Goal: Task Accomplishment & Management: Use online tool/utility

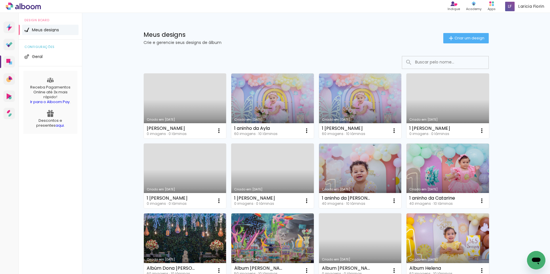
click at [187, 112] on link "Criado em [DATE]" at bounding box center [185, 106] width 83 height 65
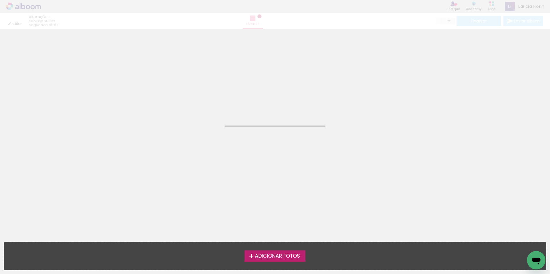
click at [264, 254] on span "Adicionar Fotos" at bounding box center [277, 256] width 45 height 5
click at [0, 0] on input "file" at bounding box center [0, 0] width 0 height 0
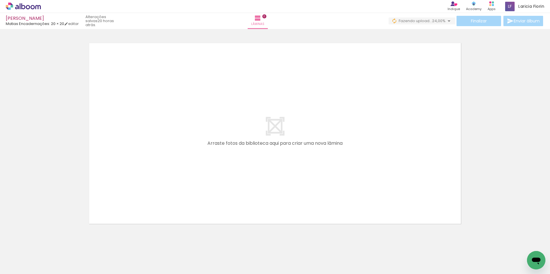
click at [135, 260] on div at bounding box center [122, 255] width 26 height 17
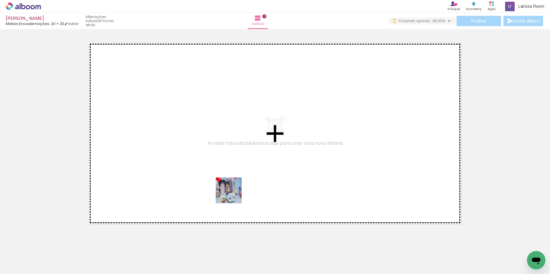
drag, startPoint x: 219, startPoint y: 261, endPoint x: 247, endPoint y: 177, distance: 88.1
click at [240, 144] on quentale-workspace at bounding box center [275, 137] width 550 height 274
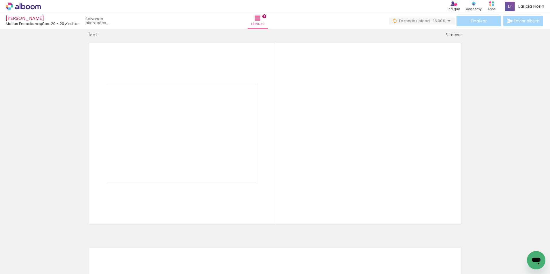
scroll to position [7, 0]
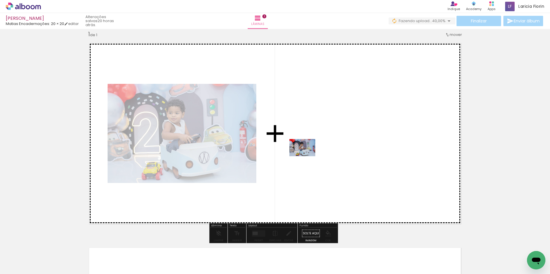
drag, startPoint x: 252, startPoint y: 255, endPoint x: 307, endPoint y: 156, distance: 112.9
click at [307, 156] on quentale-workspace at bounding box center [275, 137] width 550 height 274
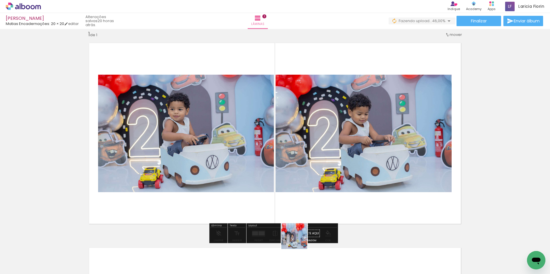
drag, startPoint x: 296, startPoint y: 246, endPoint x: 326, endPoint y: 184, distance: 69.1
click at [326, 163] on quentale-workspace at bounding box center [275, 137] width 550 height 274
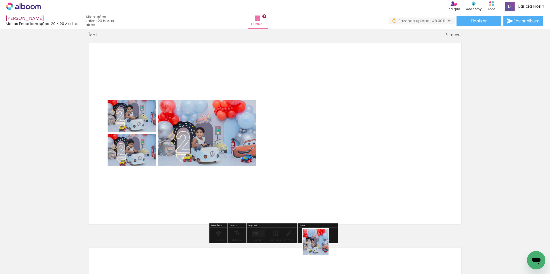
drag, startPoint x: 314, startPoint y: 257, endPoint x: 344, endPoint y: 138, distance: 122.2
click at [344, 138] on quentale-workspace at bounding box center [275, 137] width 550 height 274
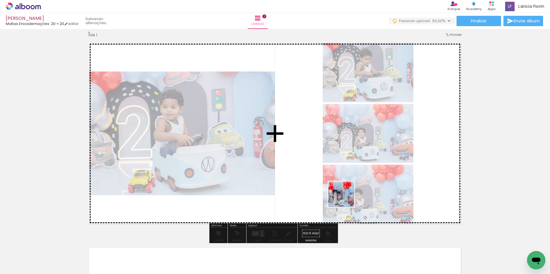
drag, startPoint x: 349, startPoint y: 256, endPoint x: 311, endPoint y: 132, distance: 129.9
click at [311, 132] on quentale-workspace at bounding box center [275, 137] width 550 height 274
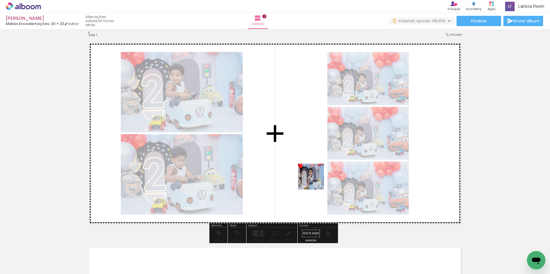
drag, startPoint x: 384, startPoint y: 264, endPoint x: 375, endPoint y: 249, distance: 17.7
click at [305, 172] on quentale-workspace at bounding box center [275, 137] width 550 height 274
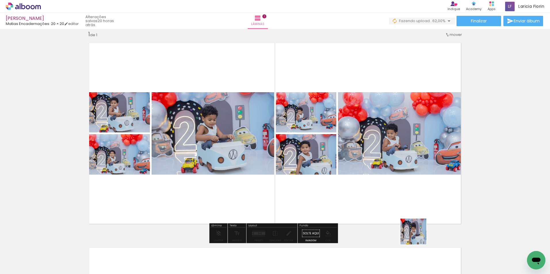
drag, startPoint x: 418, startPoint y: 236, endPoint x: 386, endPoint y: 154, distance: 88.6
click at [386, 154] on quentale-workspace at bounding box center [275, 137] width 550 height 274
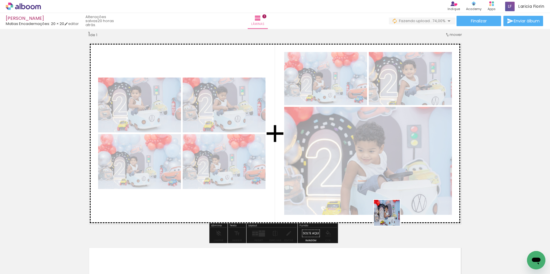
drag, startPoint x: 446, startPoint y: 265, endPoint x: 333, endPoint y: 180, distance: 140.8
click at [329, 173] on quentale-workspace at bounding box center [275, 137] width 550 height 274
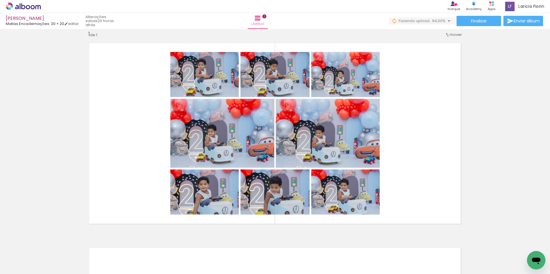
scroll to position [0, 0]
click at [30, 257] on iron-icon at bounding box center [29, 257] width 5 height 5
click at [0, 0] on slot "Não utilizadas" at bounding box center [0, 0] width 0 height 0
type input "Não utilizadas"
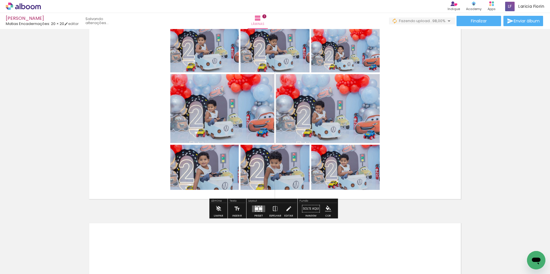
scroll to position [22, 0]
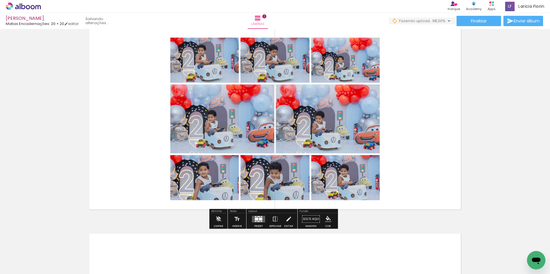
click at [259, 220] on div at bounding box center [260, 219] width 3 height 3
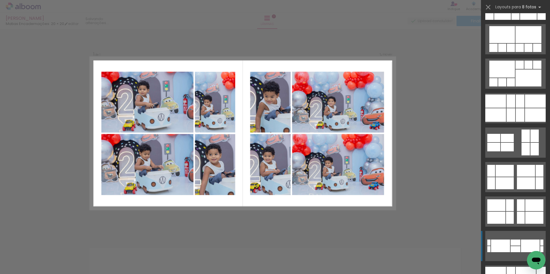
scroll to position [1525, 0]
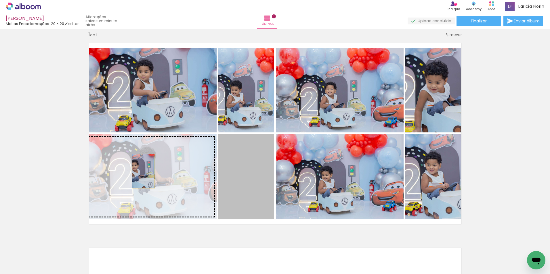
drag, startPoint x: 239, startPoint y: 180, endPoint x: 141, endPoint y: 171, distance: 97.7
click at [0, 0] on slot at bounding box center [0, 0] width 0 height 0
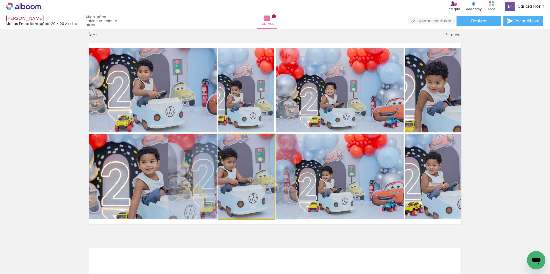
drag, startPoint x: 267, startPoint y: 196, endPoint x: 253, endPoint y: 194, distance: 14.2
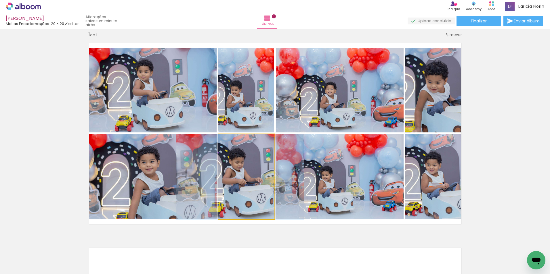
drag, startPoint x: 252, startPoint y: 202, endPoint x: 260, endPoint y: 198, distance: 9.0
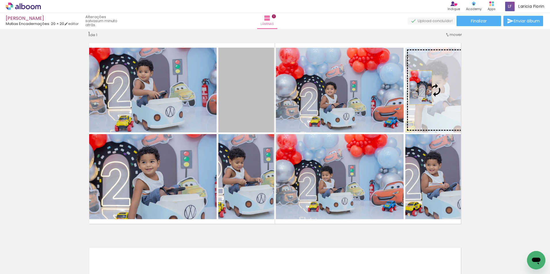
drag, startPoint x: 232, startPoint y: 107, endPoint x: 428, endPoint y: 90, distance: 196.1
click at [0, 0] on slot at bounding box center [0, 0] width 0 height 0
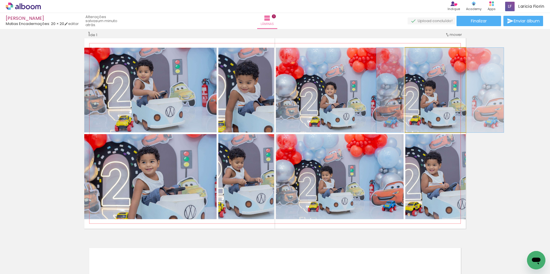
drag, startPoint x: 443, startPoint y: 118, endPoint x: 447, endPoint y: 117, distance: 4.7
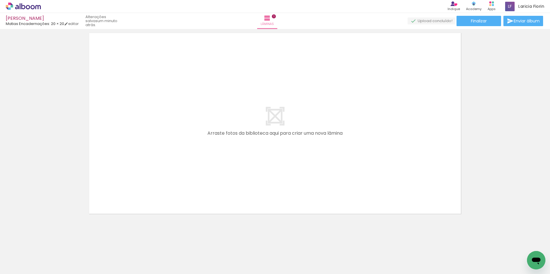
scroll to position [223, 0]
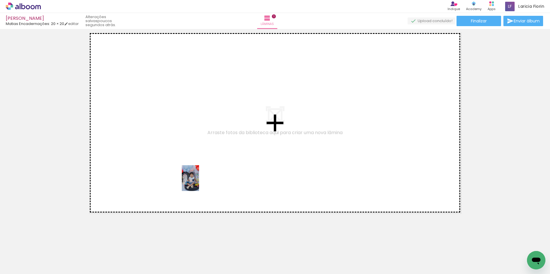
drag, startPoint x: 66, startPoint y: 266, endPoint x: 203, endPoint y: 180, distance: 161.6
click at [202, 182] on quentale-workspace at bounding box center [275, 137] width 550 height 274
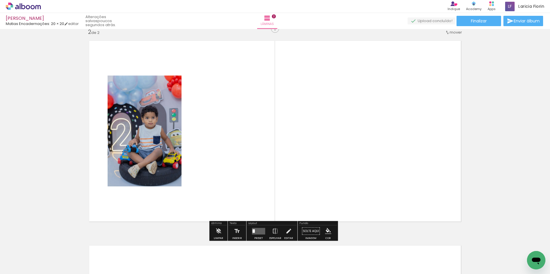
scroll to position [213, 0]
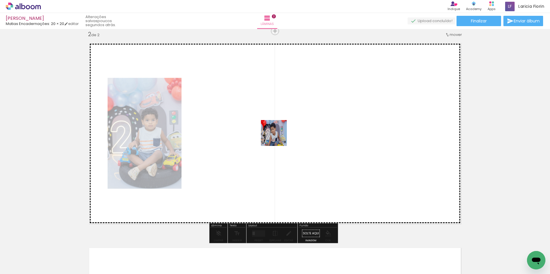
drag, startPoint x: 110, startPoint y: 249, endPoint x: 295, endPoint y: 128, distance: 220.9
click at [295, 128] on quentale-workspace at bounding box center [275, 137] width 550 height 274
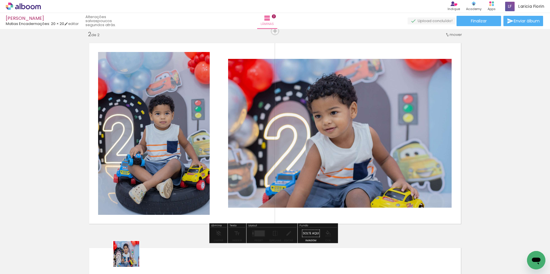
drag, startPoint x: 131, startPoint y: 259, endPoint x: 249, endPoint y: 133, distance: 172.8
click at [245, 132] on quentale-workspace at bounding box center [275, 137] width 550 height 274
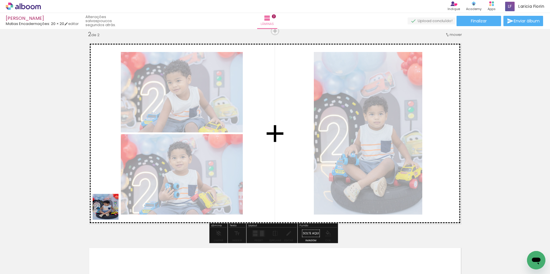
drag, startPoint x: 59, startPoint y: 257, endPoint x: 118, endPoint y: 239, distance: 61.6
click at [186, 164] on quentale-workspace at bounding box center [275, 137] width 550 height 274
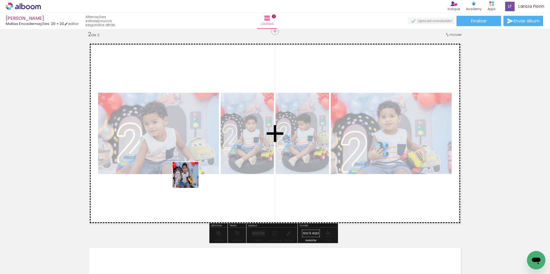
drag, startPoint x: 122, startPoint y: 225, endPoint x: 144, endPoint y: 219, distance: 22.3
click at [222, 159] on quentale-workspace at bounding box center [275, 137] width 550 height 274
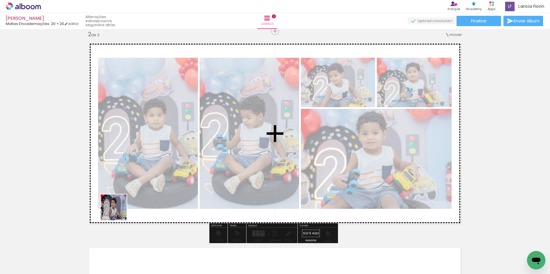
drag, startPoint x: 86, startPoint y: 256, endPoint x: 79, endPoint y: 254, distance: 7.6
click at [164, 155] on quentale-workspace at bounding box center [275, 137] width 550 height 274
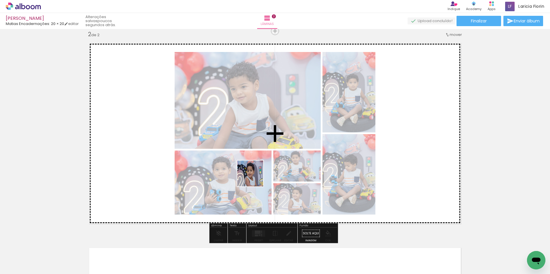
drag, startPoint x: 66, startPoint y: 263, endPoint x: 296, endPoint y: 165, distance: 250.5
click at [296, 165] on quentale-workspace at bounding box center [275, 137] width 550 height 274
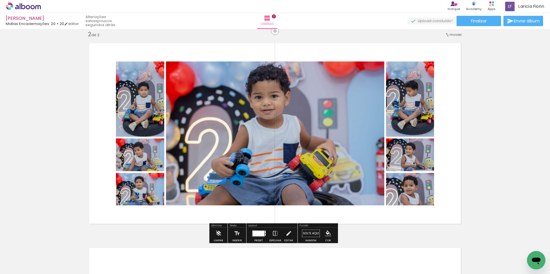
click at [253, 230] on div at bounding box center [259, 234] width 16 height 12
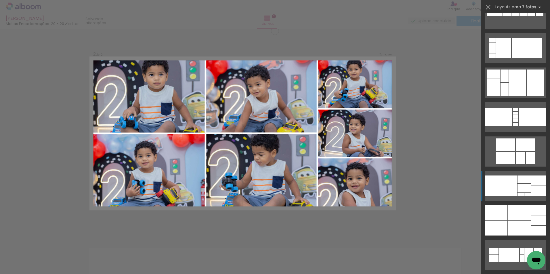
scroll to position [3424, 0]
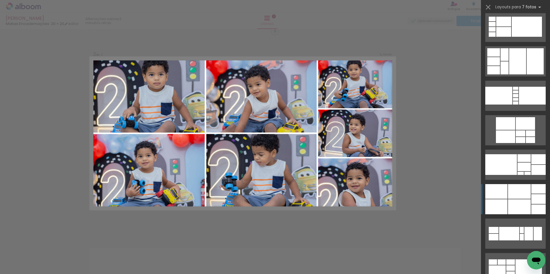
click at [525, 209] on div at bounding box center [519, 207] width 23 height 15
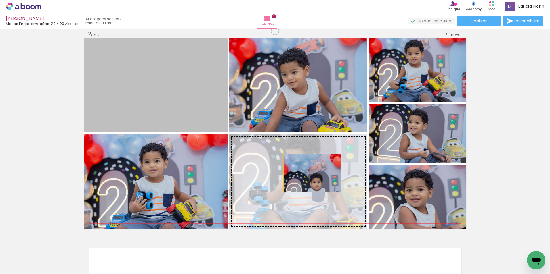
drag, startPoint x: 150, startPoint y: 83, endPoint x: 327, endPoint y: 171, distance: 197.5
click at [0, 0] on slot at bounding box center [0, 0] width 0 height 0
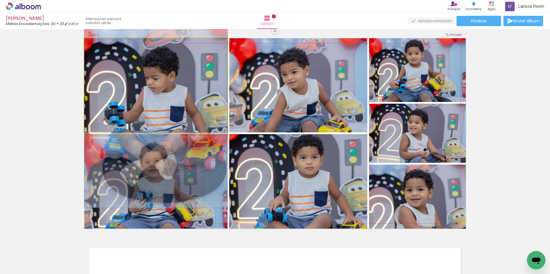
drag, startPoint x: 176, startPoint y: 91, endPoint x: 180, endPoint y: 106, distance: 15.7
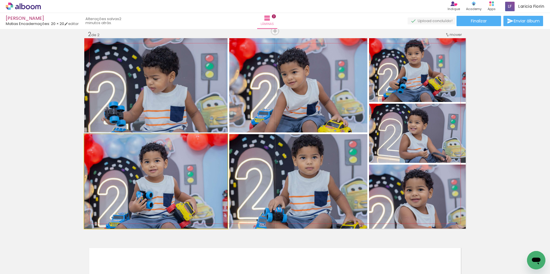
drag, startPoint x: 218, startPoint y: 197, endPoint x: 212, endPoint y: 171, distance: 26.6
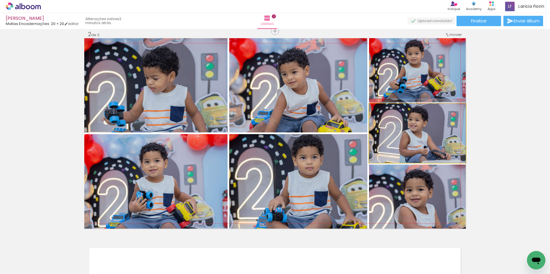
drag, startPoint x: 433, startPoint y: 145, endPoint x: 421, endPoint y: 121, distance: 26.6
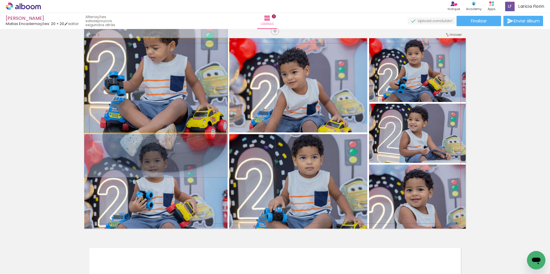
drag, startPoint x: 204, startPoint y: 91, endPoint x: 199, endPoint y: 58, distance: 32.9
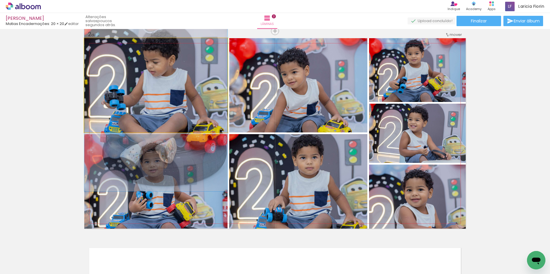
drag, startPoint x: 185, startPoint y: 85, endPoint x: 189, endPoint y: 185, distance: 100.2
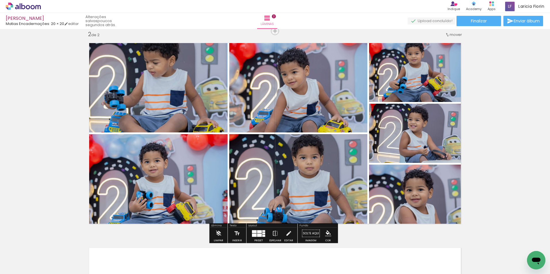
click at [256, 230] on div at bounding box center [259, 234] width 16 height 12
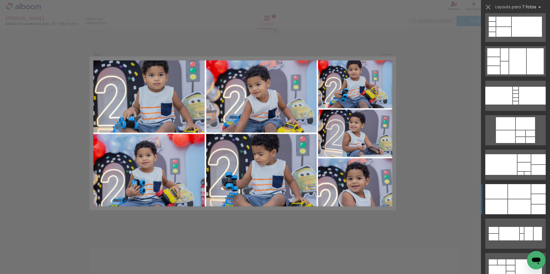
scroll to position [3591, 0]
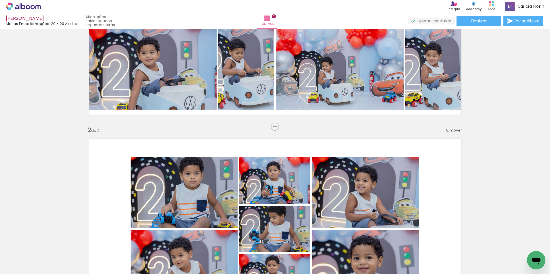
scroll to position [112, 0]
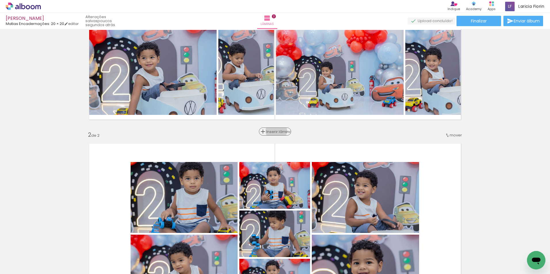
click at [275, 131] on span "Inserir lâmina" at bounding box center [277, 132] width 22 height 4
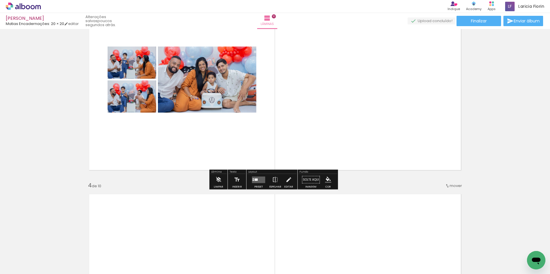
click at [249, 181] on paper-button "Preset" at bounding box center [258, 181] width 18 height 15
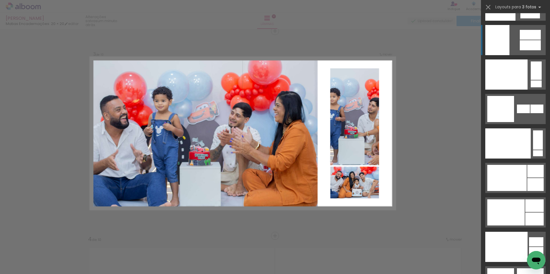
scroll to position [7193, 0]
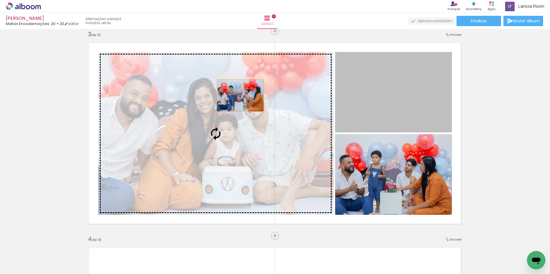
drag, startPoint x: 396, startPoint y: 83, endPoint x: 238, endPoint y: 96, distance: 157.9
click at [0, 0] on slot at bounding box center [0, 0] width 0 height 0
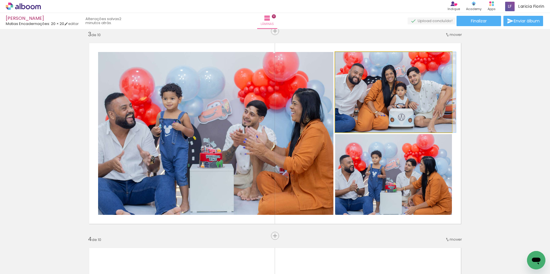
drag, startPoint x: 409, startPoint y: 109, endPoint x: 415, endPoint y: 107, distance: 5.7
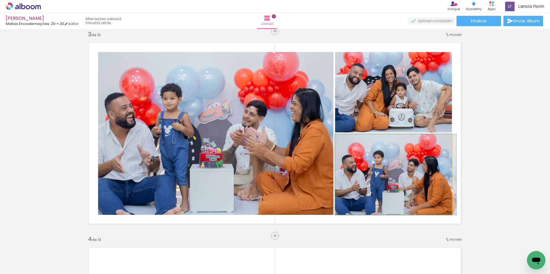
drag, startPoint x: 414, startPoint y: 174, endPoint x: 419, endPoint y: 168, distance: 7.9
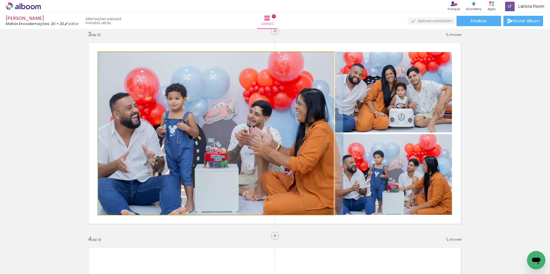
drag, startPoint x: 216, startPoint y: 116, endPoint x: 221, endPoint y: 116, distance: 5.2
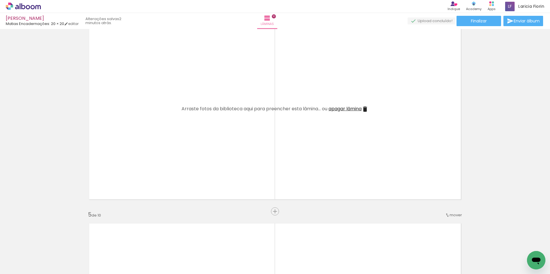
scroll to position [648, 0]
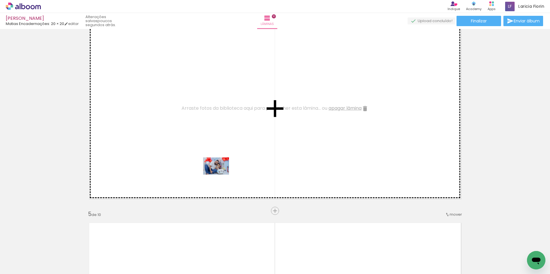
drag, startPoint x: 253, startPoint y: 246, endPoint x: 223, endPoint y: 188, distance: 64.9
click at [220, 173] on quentale-workspace at bounding box center [275, 137] width 550 height 274
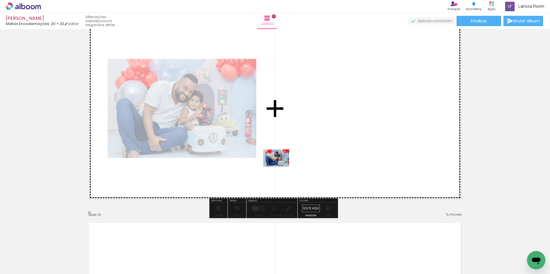
drag, startPoint x: 260, startPoint y: 238, endPoint x: 283, endPoint y: 175, distance: 66.6
click at [281, 167] on quentale-workspace at bounding box center [275, 137] width 550 height 274
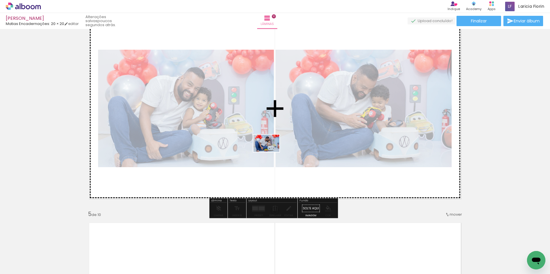
drag, startPoint x: 253, startPoint y: 255, endPoint x: 271, endPoint y: 161, distance: 95.5
click at [272, 146] on quentale-workspace at bounding box center [275, 137] width 550 height 274
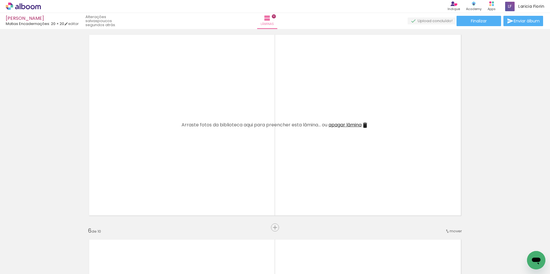
scroll to position [878, 0]
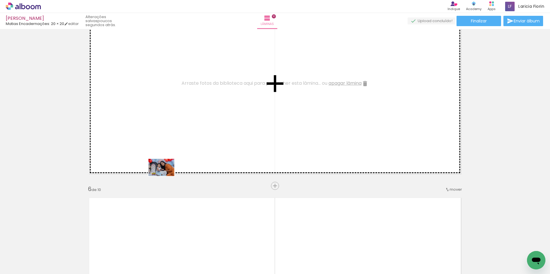
drag, startPoint x: 69, startPoint y: 256, endPoint x: 166, endPoint y: 176, distance: 125.5
click at [166, 176] on quentale-workspace at bounding box center [275, 137] width 550 height 274
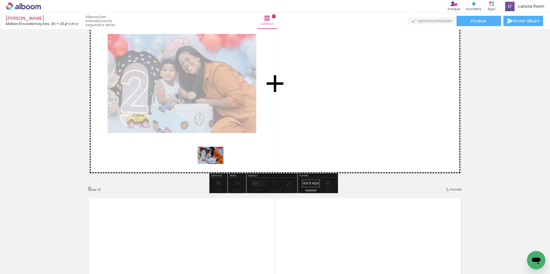
drag, startPoint x: 61, startPoint y: 257, endPoint x: 208, endPoint y: 168, distance: 171.7
click at [218, 161] on quentale-workspace at bounding box center [275, 137] width 550 height 274
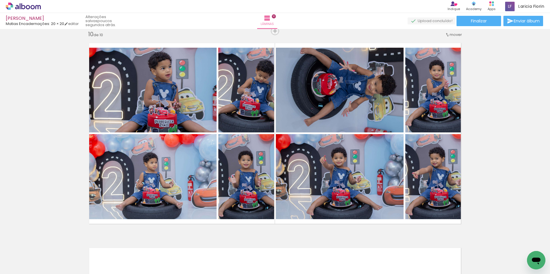
scroll to position [1582, 0]
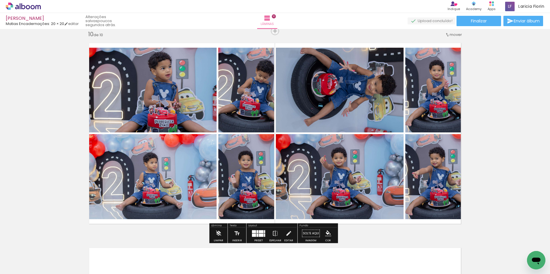
click at [16, 271] on span "Adicionar Fotos" at bounding box center [20, 271] width 17 height 6
click at [0, 0] on input "file" at bounding box center [0, 0] width 0 height 0
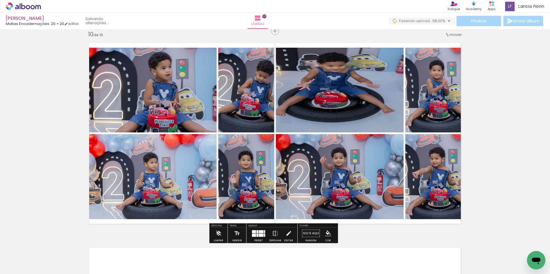
click at [259, 230] on div at bounding box center [259, 234] width 16 height 12
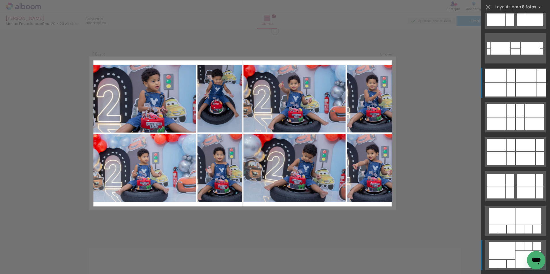
scroll to position [1459, 0]
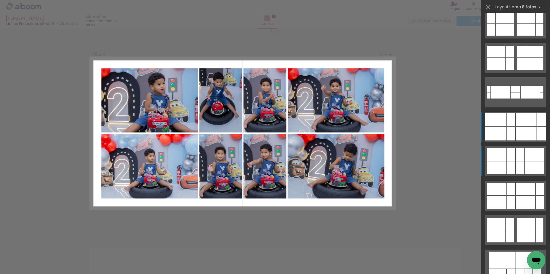
click at [537, 183] on div at bounding box center [540, 189] width 8 height 13
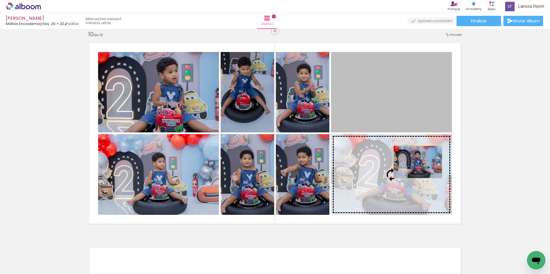
drag, startPoint x: 392, startPoint y: 104, endPoint x: 417, endPoint y: 169, distance: 69.3
click at [0, 0] on slot at bounding box center [0, 0] width 0 height 0
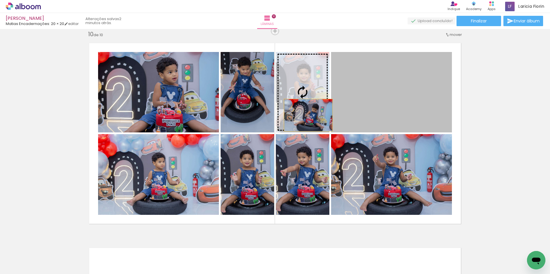
drag, startPoint x: 390, startPoint y: 113, endPoint x: 306, endPoint y: 115, distance: 83.7
click at [0, 0] on slot at bounding box center [0, 0] width 0 height 0
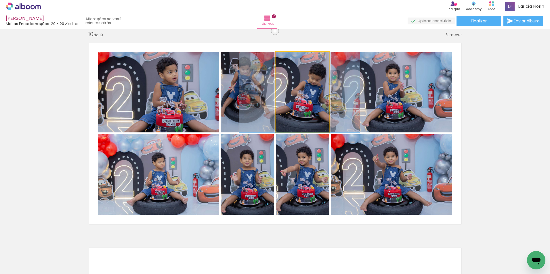
drag, startPoint x: 299, startPoint y: 111, endPoint x: 295, endPoint y: 111, distance: 3.8
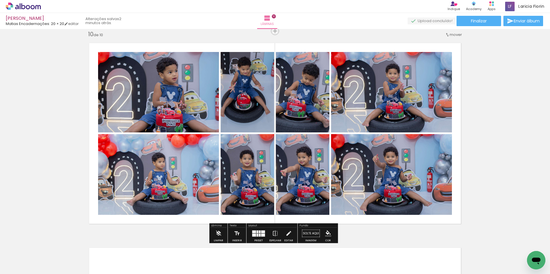
click at [267, 226] on div "Layout" at bounding box center [271, 226] width 49 height 3
click at [259, 227] on div "Layout" at bounding box center [271, 226] width 49 height 3
click at [254, 234] on div at bounding box center [254, 235] width 4 height 3
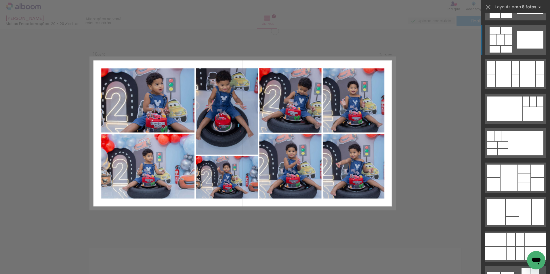
scroll to position [1180, 0]
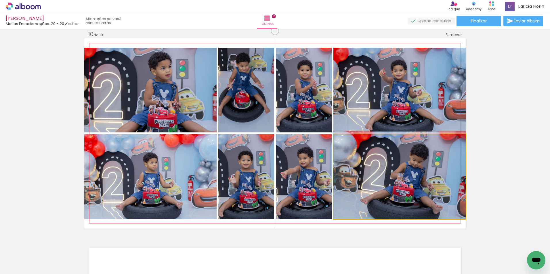
drag, startPoint x: 406, startPoint y: 174, endPoint x: 412, endPoint y: 159, distance: 16.0
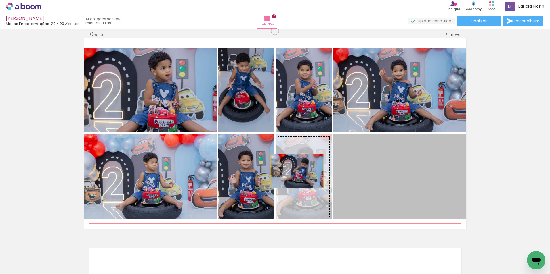
drag, startPoint x: 395, startPoint y: 193, endPoint x: 295, endPoint y: 171, distance: 102.8
click at [0, 0] on slot at bounding box center [0, 0] width 0 height 0
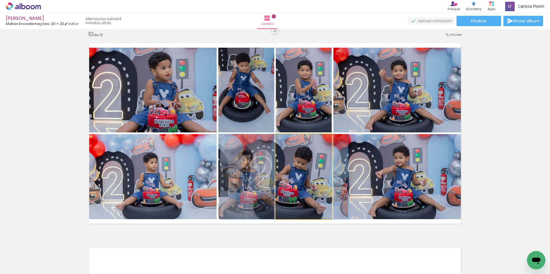
drag, startPoint x: 296, startPoint y: 203, endPoint x: 286, endPoint y: 198, distance: 11.7
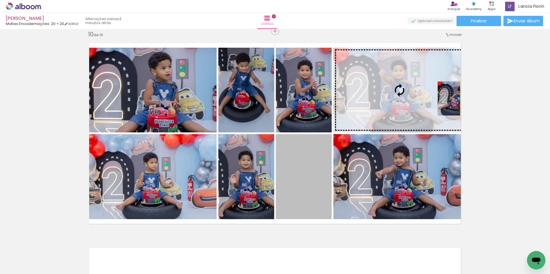
drag, startPoint x: 299, startPoint y: 196, endPoint x: 417, endPoint y: 100, distance: 152.5
click at [0, 0] on slot at bounding box center [0, 0] width 0 height 0
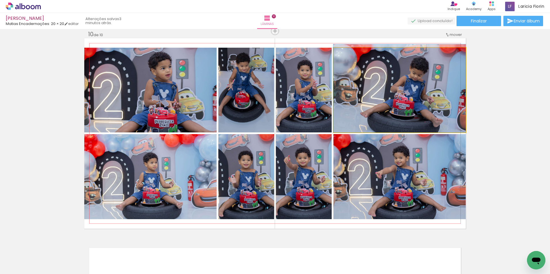
drag, startPoint x: 415, startPoint y: 116, endPoint x: 419, endPoint y: 100, distance: 16.8
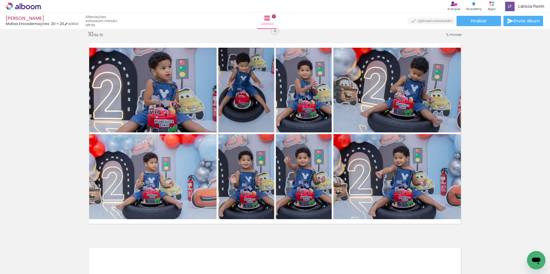
scroll to position [1180, 0]
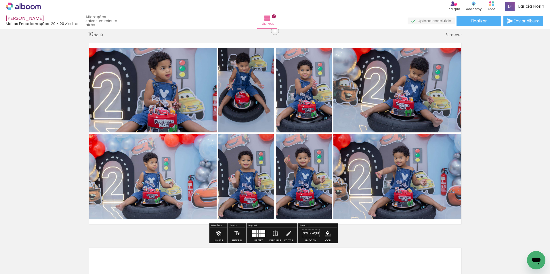
click at [22, 269] on span "Adicionar Fotos" at bounding box center [20, 271] width 17 height 6
click at [0, 0] on input "file" at bounding box center [0, 0] width 0 height 0
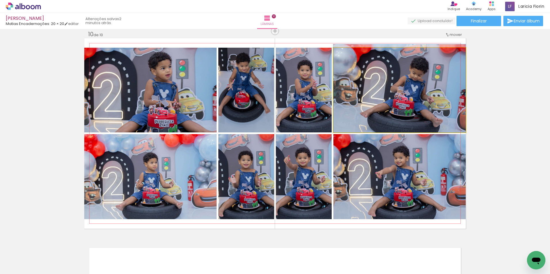
drag, startPoint x: 434, startPoint y: 109, endPoint x: 432, endPoint y: 89, distance: 20.3
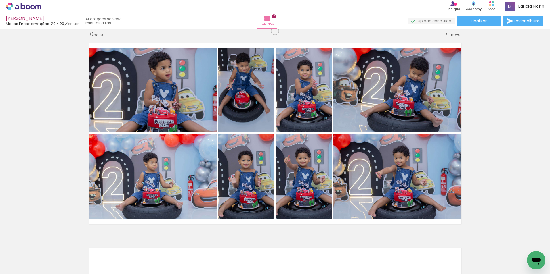
scroll to position [1180, 0]
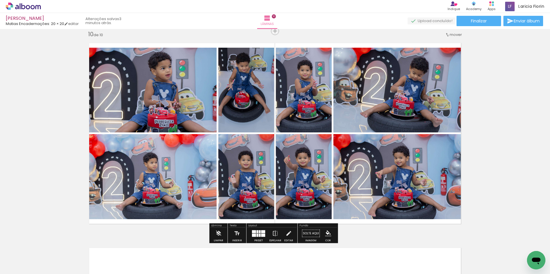
click at [16, 269] on span "Adicionar Fotos" at bounding box center [20, 271] width 17 height 6
click at [0, 0] on input "file" at bounding box center [0, 0] width 0 height 0
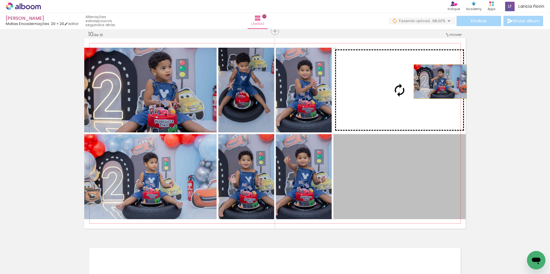
drag, startPoint x: 425, startPoint y: 167, endPoint x: 436, endPoint y: 78, distance: 89.6
click at [0, 0] on slot at bounding box center [0, 0] width 0 height 0
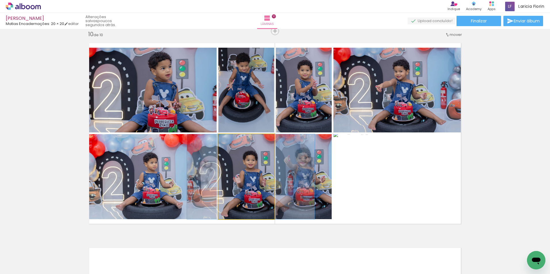
drag, startPoint x: 253, startPoint y: 195, endPoint x: 253, endPoint y: 190, distance: 5.2
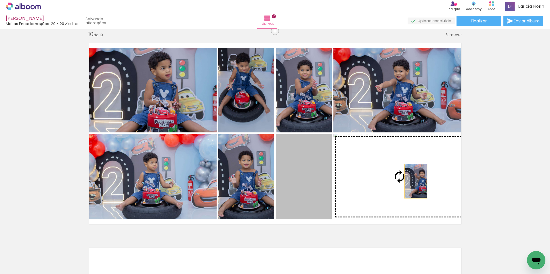
drag, startPoint x: 367, startPoint y: 184, endPoint x: 416, endPoint y: 182, distance: 48.9
click at [0, 0] on slot at bounding box center [0, 0] width 0 height 0
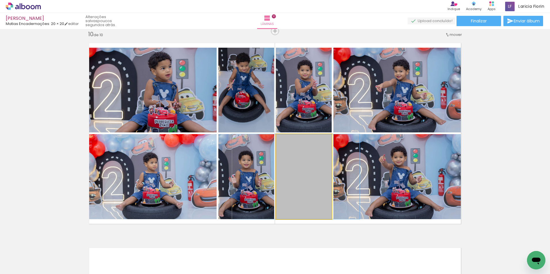
drag, startPoint x: 313, startPoint y: 188, endPoint x: 305, endPoint y: 184, distance: 8.9
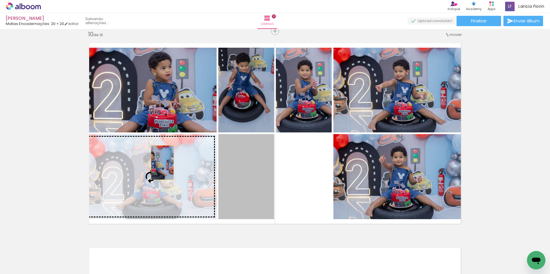
drag, startPoint x: 253, startPoint y: 195, endPoint x: 160, endPoint y: 163, distance: 98.7
click at [0, 0] on slot at bounding box center [0, 0] width 0 height 0
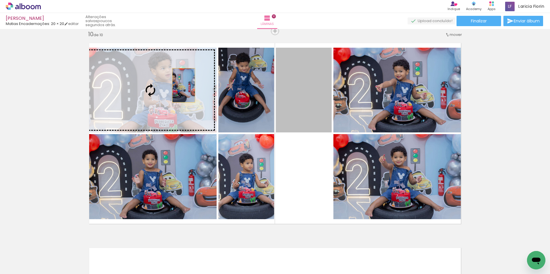
drag, startPoint x: 306, startPoint y: 107, endPoint x: 175, endPoint y: 85, distance: 133.0
click at [0, 0] on slot at bounding box center [0, 0] width 0 height 0
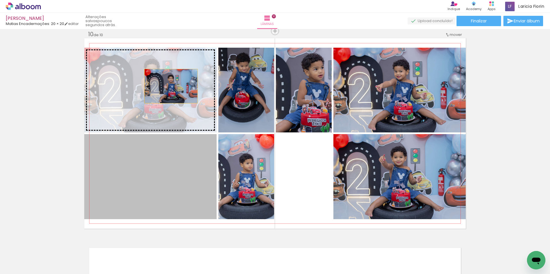
drag, startPoint x: 169, startPoint y: 188, endPoint x: 168, endPoint y: 87, distance: 100.7
click at [0, 0] on slot at bounding box center [0, 0] width 0 height 0
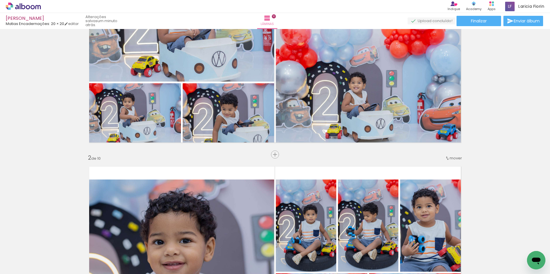
scroll to position [0, 0]
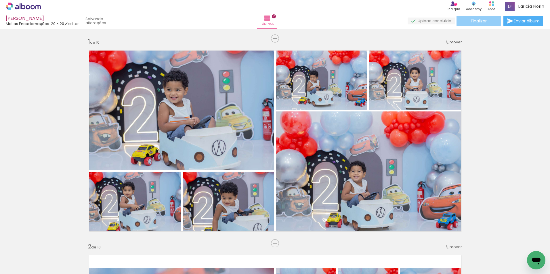
click at [472, 16] on paper-button "Finalizar" at bounding box center [479, 21] width 45 height 10
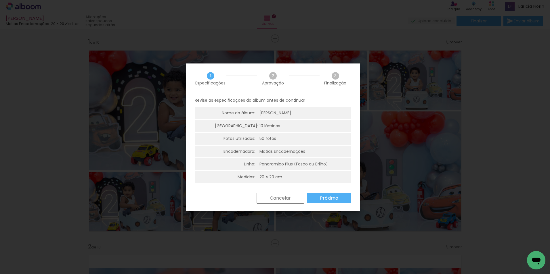
click at [0, 0] on slot "Próximo" at bounding box center [0, 0] width 0 height 0
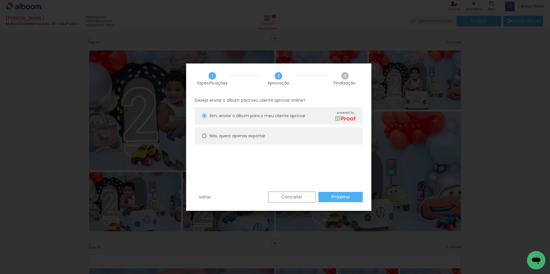
click at [0, 0] on slot "Próximo" at bounding box center [0, 0] width 0 height 0
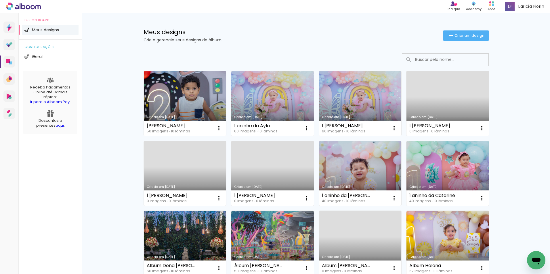
scroll to position [1, 0]
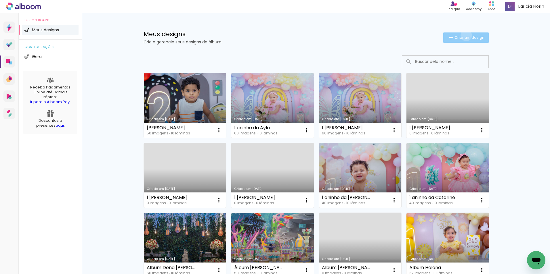
click at [463, 36] on span "Criar um design" at bounding box center [470, 38] width 30 height 4
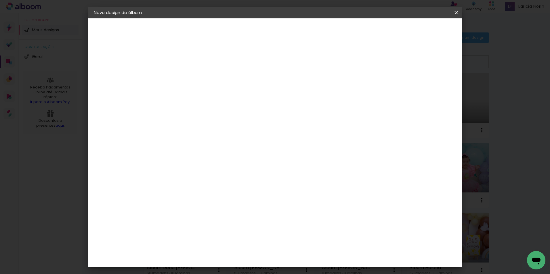
click at [188, 77] on input at bounding box center [188, 77] width 0 height 9
type input "5 Anos do [PERSON_NAME]"
type paper-input "5 Anos do [PERSON_NAME]"
click at [0, 0] on slot "Avançar" at bounding box center [0, 0] width 0 height 0
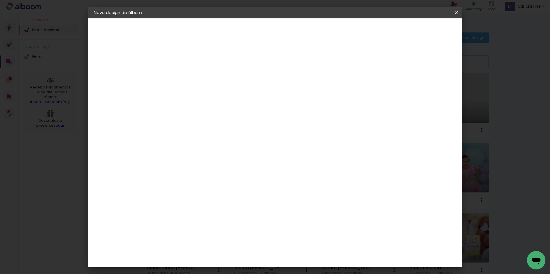
click at [234, 234] on paper-item "Matias Encadernações" at bounding box center [202, 241] width 62 height 15
click at [0, 0] on slot "Avançar" at bounding box center [0, 0] width 0 height 0
click at [210, 96] on input "text" at bounding box center [199, 100] width 22 height 9
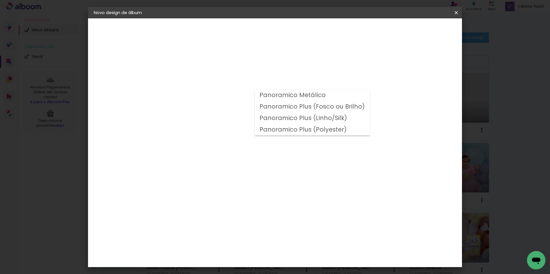
click at [0, 0] on slot "Panoramico Plus (Fosco ou Brilho)" at bounding box center [0, 0] width 0 height 0
type input "Panoramico Plus (Fosco ou Brilho)"
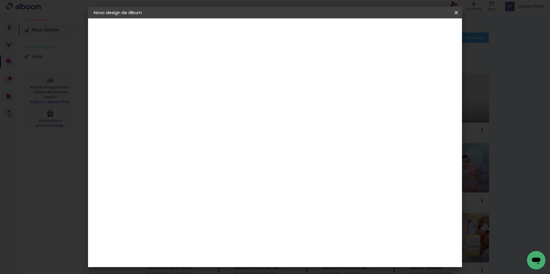
scroll to position [144, 0]
click at [227, 263] on span "20 × 20" at bounding box center [213, 270] width 27 height 15
click at [0, 0] on slot "Avançar" at bounding box center [0, 0] width 0 height 0
click at [420, 32] on span "Iniciar design" at bounding box center [407, 30] width 26 height 4
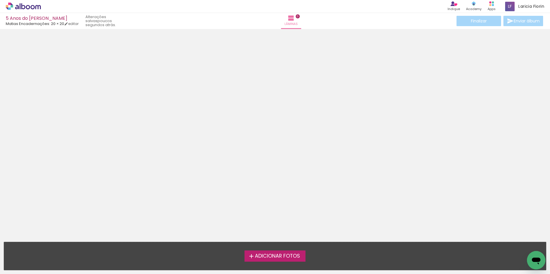
click at [300, 262] on label "Adicionar Fotos" at bounding box center [275, 256] width 61 height 11
click at [0, 0] on input "file" at bounding box center [0, 0] width 0 height 0
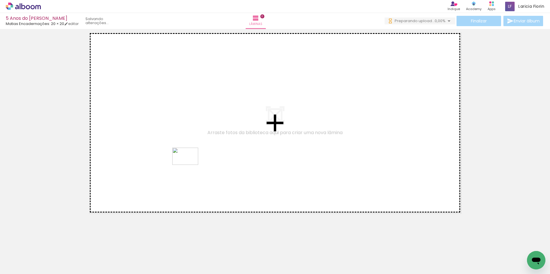
drag, startPoint x: 157, startPoint y: 257, endPoint x: 177, endPoint y: 179, distance: 80.7
click at [189, 162] on quentale-workspace at bounding box center [275, 137] width 550 height 274
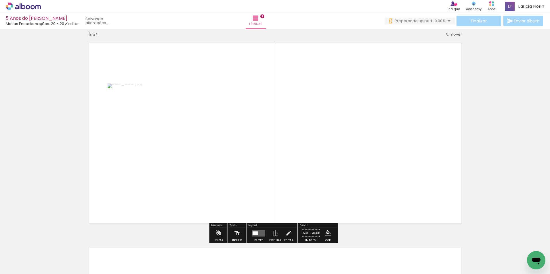
scroll to position [7, 0]
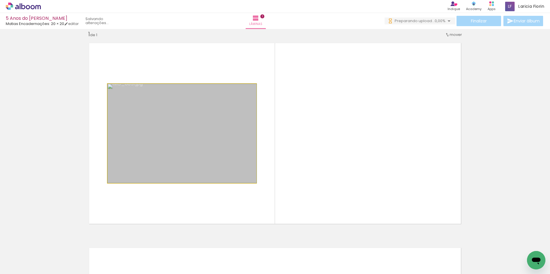
drag, startPoint x: 184, startPoint y: 169, endPoint x: 186, endPoint y: 182, distance: 13.1
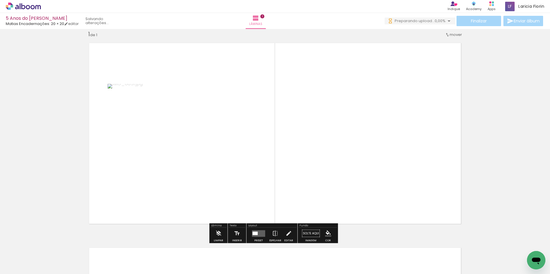
scroll to position [0, 0]
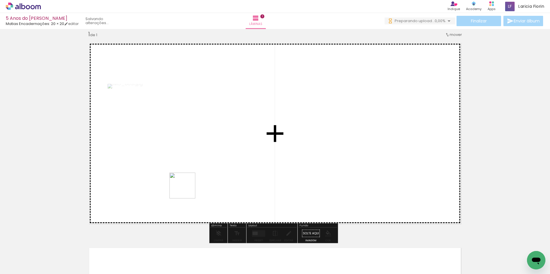
drag, startPoint x: 182, startPoint y: 214, endPoint x: 194, endPoint y: 180, distance: 35.8
click at [192, 181] on quentale-workspace at bounding box center [275, 137] width 550 height 274
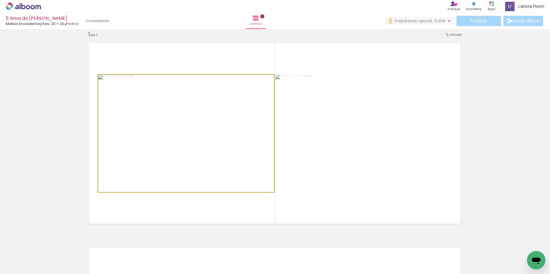
click at [199, 153] on quentale-photo at bounding box center [186, 134] width 176 height 118
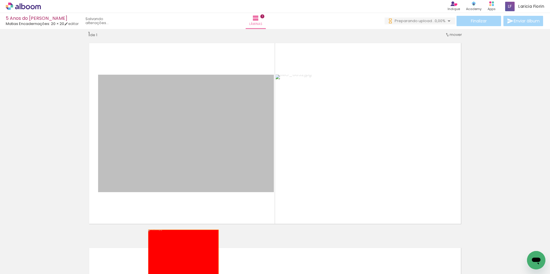
drag, startPoint x: 199, startPoint y: 153, endPoint x: 179, endPoint y: 250, distance: 99.1
click at [181, 253] on quentale-workspace at bounding box center [275, 137] width 550 height 274
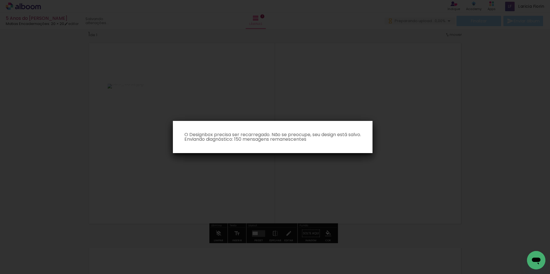
drag, startPoint x: 357, startPoint y: 144, endPoint x: 347, endPoint y: 147, distance: 10.4
click at [356, 145] on paper-dialog "O Designbox precisa ser recarregado. Não se preocupe, seu design está salvo. En…" at bounding box center [273, 137] width 200 height 32
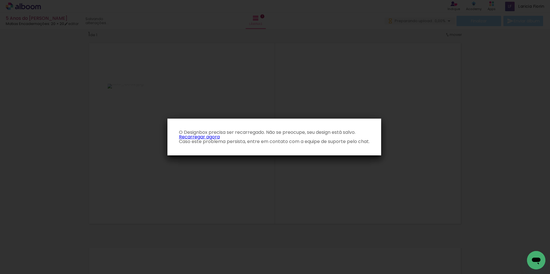
click at [214, 137] on link "Recarregar agora" at bounding box center [199, 137] width 41 height 7
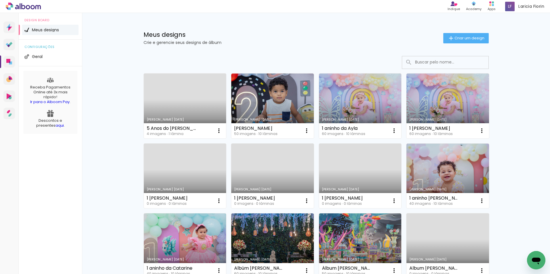
click at [173, 89] on link "Criado em 28/08/25" at bounding box center [185, 106] width 83 height 65
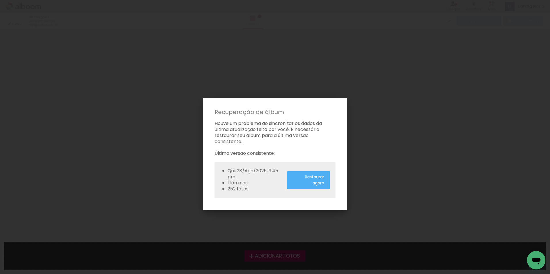
drag, startPoint x: 317, startPoint y: 178, endPoint x: 308, endPoint y: 155, distance: 24.1
click at [0, 0] on slot "Restaurar agora" at bounding box center [0, 0] width 0 height 0
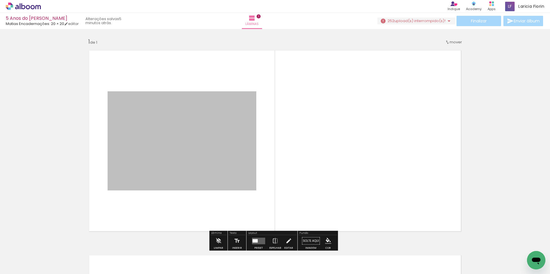
click at [446, 20] on iron-icon at bounding box center [449, 21] width 7 height 7
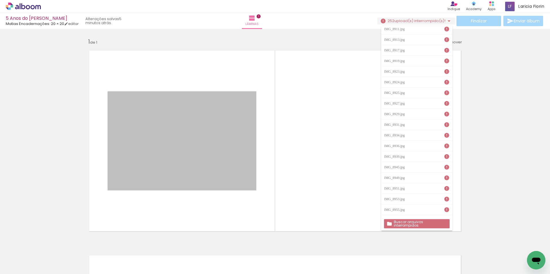
scroll to position [547, 0]
click at [0, 0] on slot "Buscar arquivos interrompidos" at bounding box center [0, 0] width 0 height 0
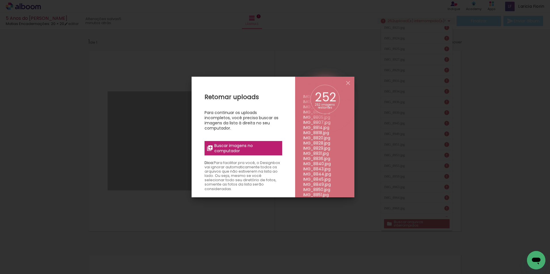
scroll to position [86, 0]
click at [265, 152] on span "Buscar imagens no computador" at bounding box center [246, 148] width 64 height 10
click at [0, 0] on input "file" at bounding box center [0, 0] width 0 height 0
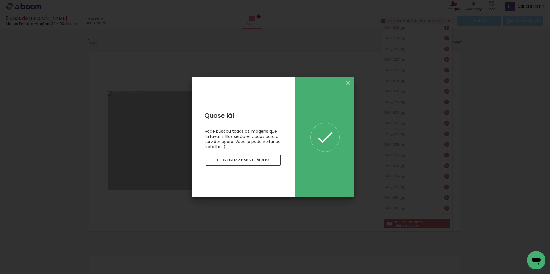
scroll to position [0, 0]
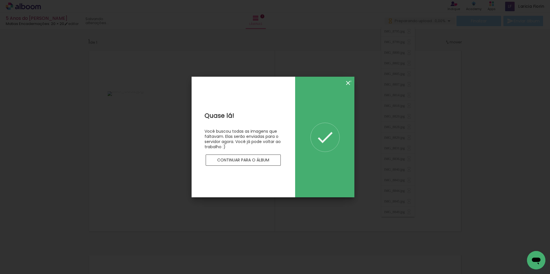
click at [351, 81] on iron-icon at bounding box center [348, 83] width 7 height 7
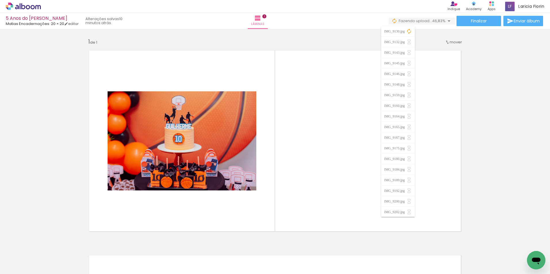
scroll to position [0, 314]
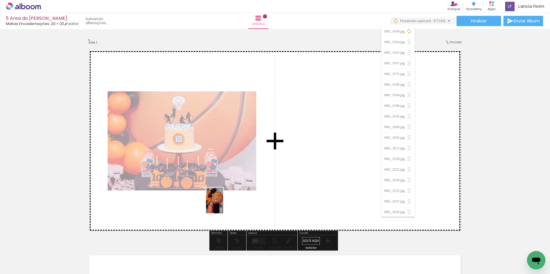
drag, startPoint x: 170, startPoint y: 266, endPoint x: 224, endPoint y: 204, distance: 82.3
click at [224, 204] on quentale-workspace at bounding box center [275, 137] width 550 height 274
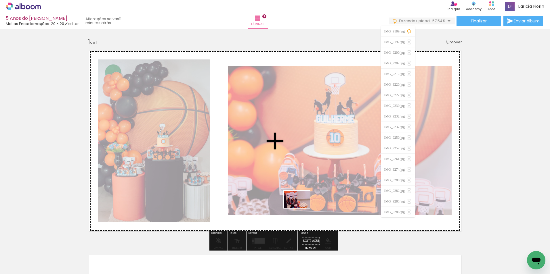
drag, startPoint x: 285, startPoint y: 262, endPoint x: 301, endPoint y: 208, distance: 56.2
click at [301, 208] on quentale-workspace at bounding box center [275, 137] width 550 height 274
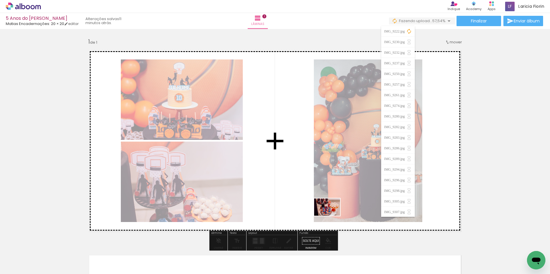
drag, startPoint x: 318, startPoint y: 262, endPoint x: 330, endPoint y: 215, distance: 49.1
click at [331, 216] on quentale-workspace at bounding box center [275, 137] width 550 height 274
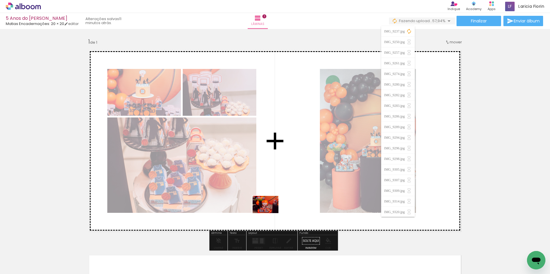
drag, startPoint x: 226, startPoint y: 257, endPoint x: 274, endPoint y: 209, distance: 68.6
click at [274, 208] on quentale-workspace at bounding box center [275, 137] width 550 height 274
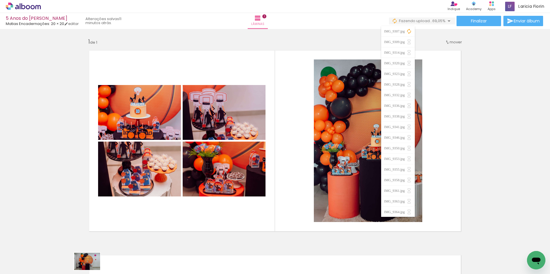
drag, startPoint x: 95, startPoint y: 269, endPoint x: 92, endPoint y: 272, distance: 3.7
click at [47, 272] on iron-horizontal-list at bounding box center [42, 257] width 12 height 36
drag, startPoint x: 472, startPoint y: 272, endPoint x: 16, endPoint y: 10, distance: 526.3
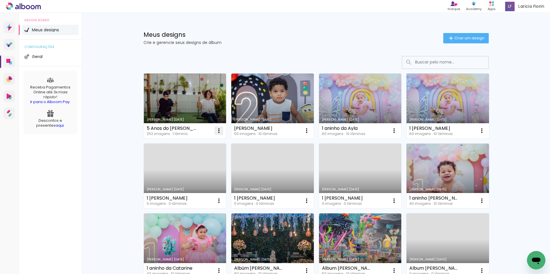
click at [216, 131] on iron-icon at bounding box center [218, 130] width 7 height 7
click at [180, 168] on span "Excluir" at bounding box center [184, 169] width 12 height 4
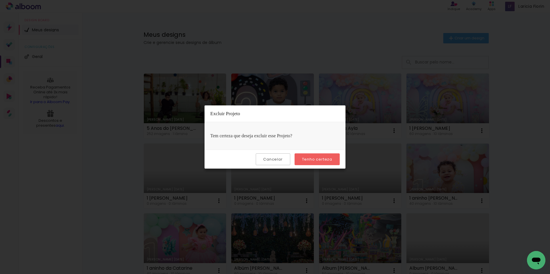
click at [302, 160] on paper-button "Tenho certeza" at bounding box center [317, 160] width 45 height 12
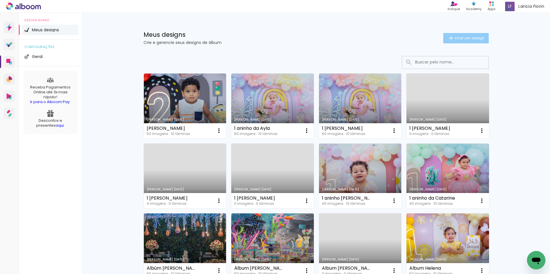
click at [465, 38] on span "Criar um design" at bounding box center [470, 38] width 30 height 4
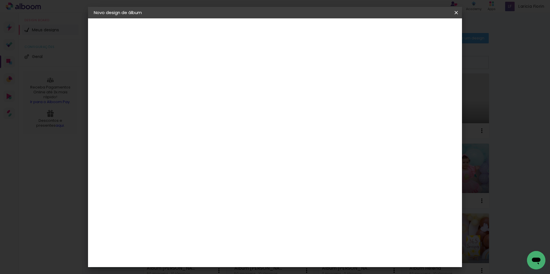
click at [188, 76] on input at bounding box center [188, 77] width 0 height 9
type input "5 Anos do [PERSON_NAME]"
type paper-input "5 Anos do [PERSON_NAME]"
click at [0, 0] on slot "Avançar" at bounding box center [0, 0] width 0 height 0
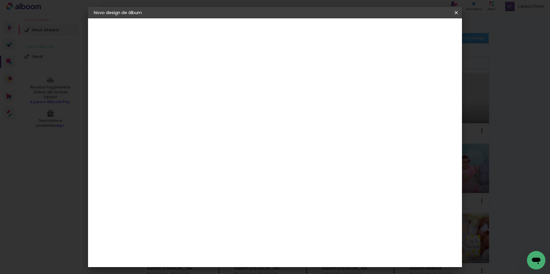
click at [218, 237] on div "Matias Encadernações" at bounding box center [201, 241] width 35 height 9
click at [0, 0] on slot "Avançar" at bounding box center [0, 0] width 0 height 0
click at [217, 97] on iron-icon at bounding box center [213, 100] width 7 height 7
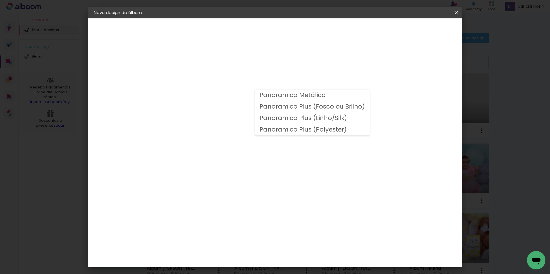
click at [0, 0] on slot "Panoramico Plus (Fosco ou Brilho)" at bounding box center [0, 0] width 0 height 0
type input "Panoramico Plus (Fosco ou Brilho)"
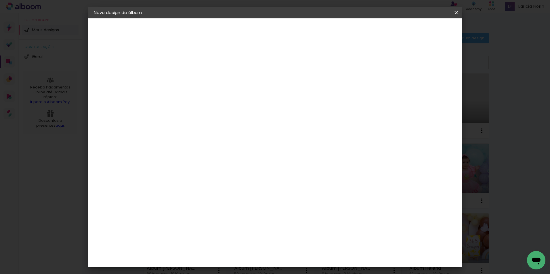
scroll to position [144, 0]
click at [227, 263] on span "20 × 20" at bounding box center [213, 270] width 27 height 15
click at [282, 29] on paper-button "Avançar" at bounding box center [267, 31] width 28 height 10
click at [426, 35] on paper-button "Iniciar design" at bounding box center [407, 31] width 38 height 10
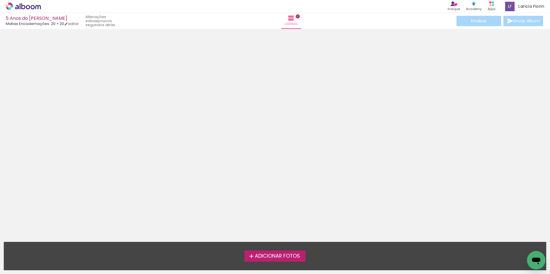
click at [284, 254] on span "Adicionar Fotos" at bounding box center [277, 256] width 45 height 5
click at [0, 0] on input "file" at bounding box center [0, 0] width 0 height 0
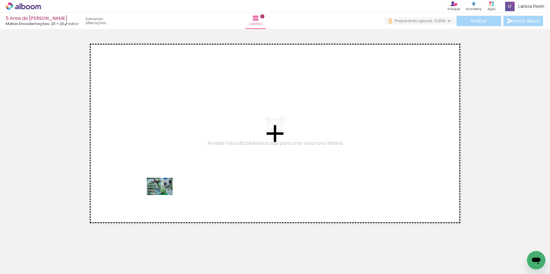
drag, startPoint x: 101, startPoint y: 256, endPoint x: 165, endPoint y: 194, distance: 89.3
click at [165, 195] on quentale-workspace at bounding box center [275, 137] width 550 height 274
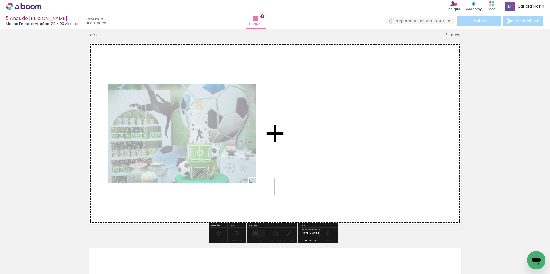
drag, startPoint x: 260, startPoint y: 247, endPoint x: 296, endPoint y: 258, distance: 37.6
click at [253, 181] on quentale-workspace at bounding box center [275, 137] width 550 height 274
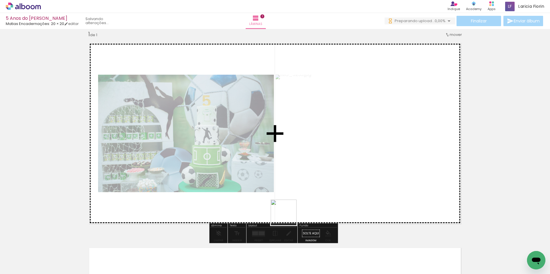
drag, startPoint x: 312, startPoint y: 257, endPoint x: 315, endPoint y: 238, distance: 19.1
click at [283, 170] on quentale-workspace at bounding box center [275, 137] width 550 height 274
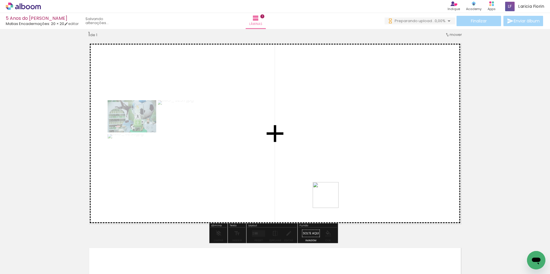
drag, startPoint x: 342, startPoint y: 259, endPoint x: 284, endPoint y: 264, distance: 58.6
click at [322, 182] on quentale-workspace at bounding box center [275, 137] width 550 height 274
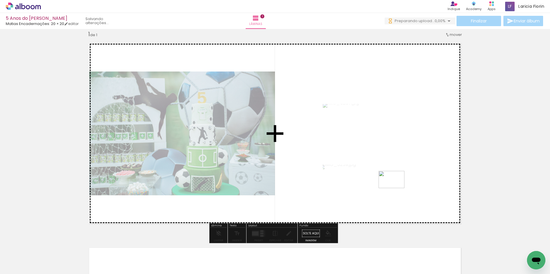
drag, startPoint x: 505, startPoint y: 257, endPoint x: 396, endPoint y: 188, distance: 129.3
click at [396, 188] on quentale-workspace at bounding box center [275, 137] width 550 height 274
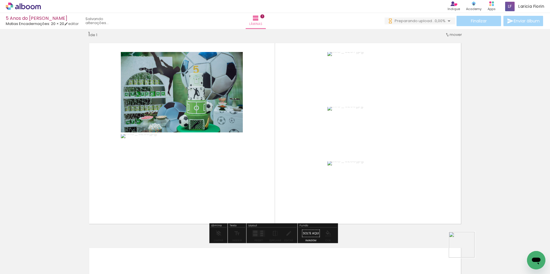
drag, startPoint x: 466, startPoint y: 249, endPoint x: 373, endPoint y: 240, distance: 93.2
click at [344, 173] on quentale-workspace at bounding box center [275, 137] width 550 height 274
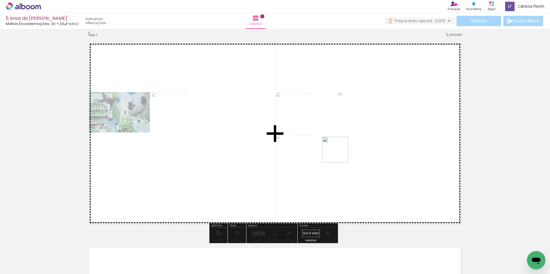
drag, startPoint x: 367, startPoint y: 201, endPoint x: 366, endPoint y: 228, distance: 27.1
click at [339, 154] on quentale-workspace at bounding box center [275, 137] width 550 height 274
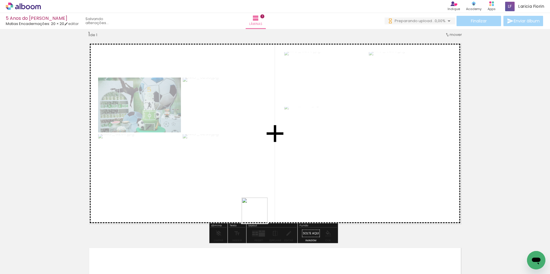
drag, startPoint x: 259, startPoint y: 215, endPoint x: 258, endPoint y: 201, distance: 14.7
click at [258, 201] on quentale-workspace at bounding box center [275, 137] width 550 height 274
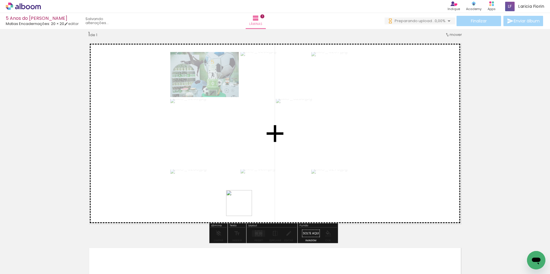
drag, startPoint x: 231, startPoint y: 254, endPoint x: 247, endPoint y: 230, distance: 28.9
click at [247, 194] on quentale-workspace at bounding box center [275, 137] width 550 height 274
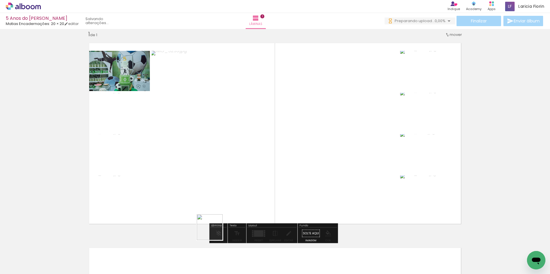
drag, startPoint x: 214, startPoint y: 232, endPoint x: 241, endPoint y: 176, distance: 61.5
click at [241, 176] on quentale-workspace at bounding box center [275, 137] width 550 height 274
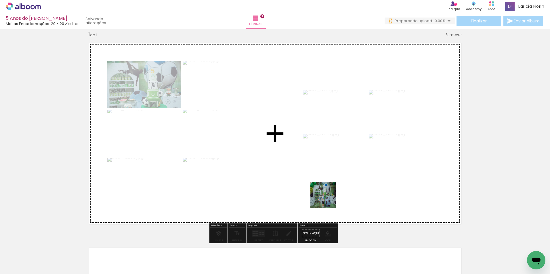
drag, startPoint x: 293, startPoint y: 255, endPoint x: 335, endPoint y: 185, distance: 81.7
click at [337, 184] on quentale-workspace at bounding box center [275, 137] width 550 height 274
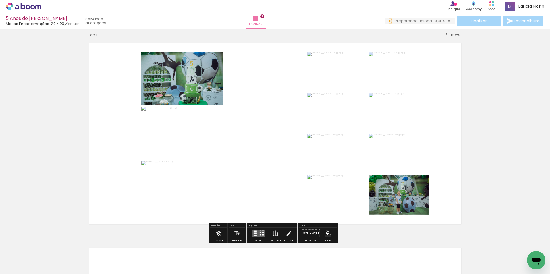
click at [395, 205] on quentale-photo at bounding box center [399, 195] width 60 height 40
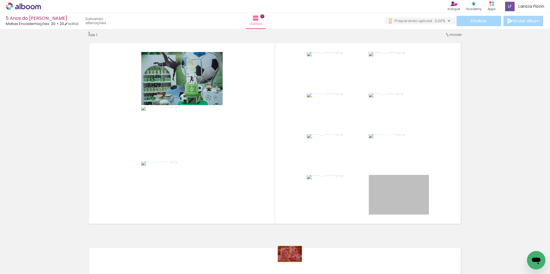
drag, startPoint x: 360, startPoint y: 234, endPoint x: 285, endPoint y: 254, distance: 77.7
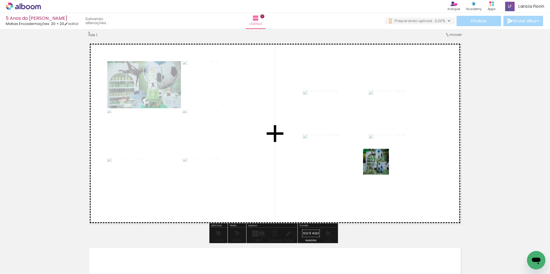
drag, startPoint x: 323, startPoint y: 258, endPoint x: 381, endPoint y: 168, distance: 106.2
click at [381, 165] on quentale-workspace at bounding box center [275, 137] width 550 height 274
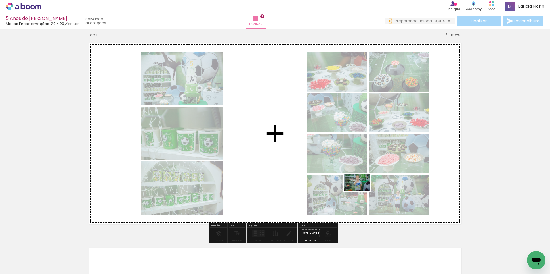
drag, startPoint x: 421, startPoint y: 255, endPoint x: 361, endPoint y: 191, distance: 87.5
click at [361, 191] on quentale-workspace at bounding box center [275, 137] width 550 height 274
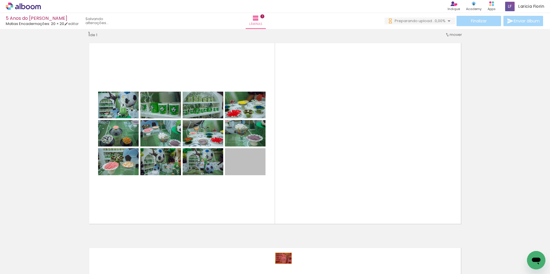
drag, startPoint x: 260, startPoint y: 205, endPoint x: 281, endPoint y: 259, distance: 58.1
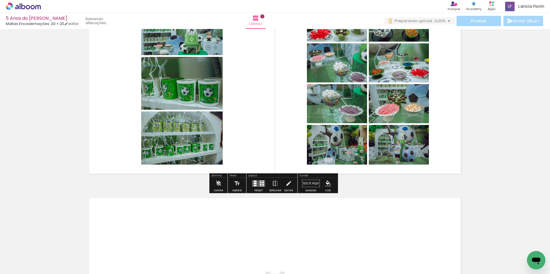
drag, startPoint x: 253, startPoint y: 185, endPoint x: 258, endPoint y: 178, distance: 8.6
click at [253, 184] on quentale-layouter at bounding box center [258, 183] width 13 height 7
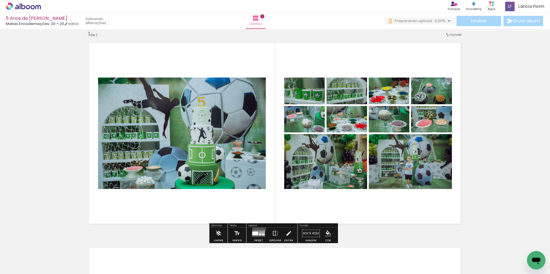
click at [258, 228] on div at bounding box center [259, 234] width 16 height 12
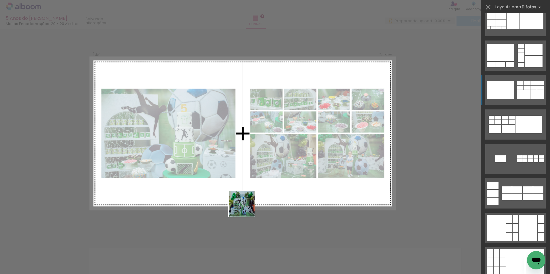
scroll to position [518, 0]
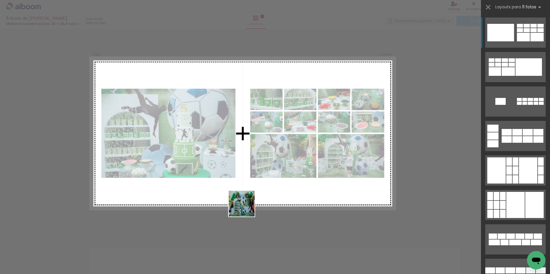
drag, startPoint x: 239, startPoint y: 248, endPoint x: 262, endPoint y: 159, distance: 91.8
click at [262, 159] on quentale-workspace at bounding box center [275, 137] width 550 height 274
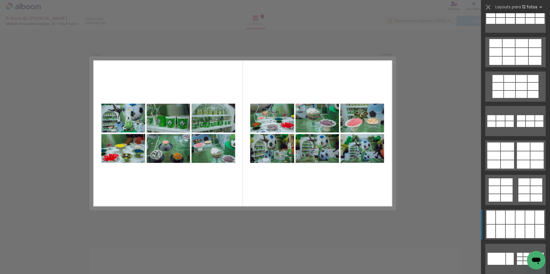
scroll to position [41, 0]
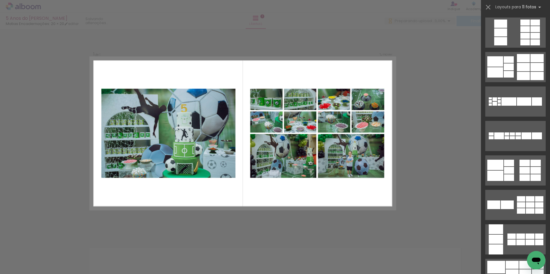
scroll to position [518, 0]
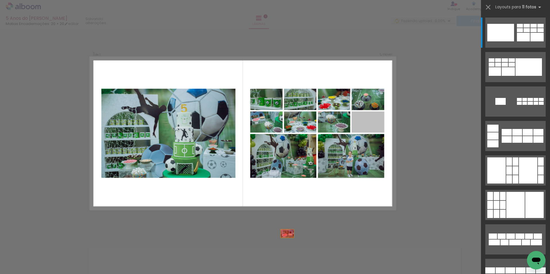
drag, startPoint x: 367, startPoint y: 123, endPoint x: 265, endPoint y: 262, distance: 171.8
click at [265, 262] on quentale-workspace at bounding box center [275, 137] width 550 height 274
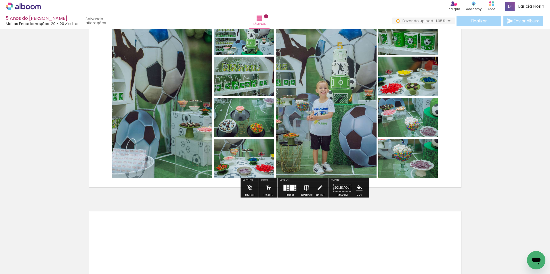
scroll to position [115, 0]
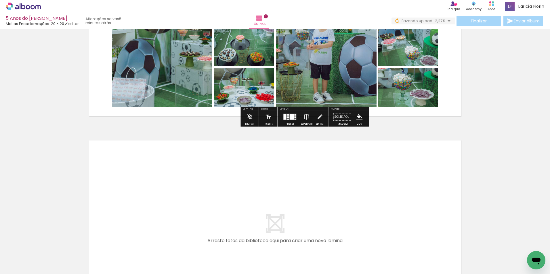
click at [387, 127] on div "Inserir lâmina 1 de 1" at bounding box center [275, 121] width 550 height 411
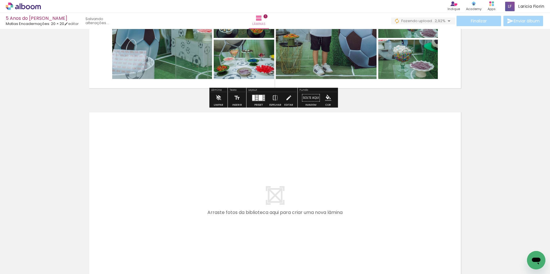
scroll to position [137, 0]
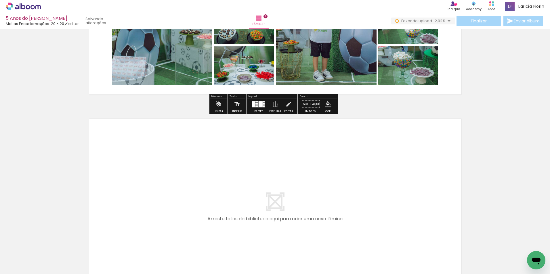
click at [351, 108] on div "Inserir lâmina 1 de 1" at bounding box center [275, 99] width 550 height 411
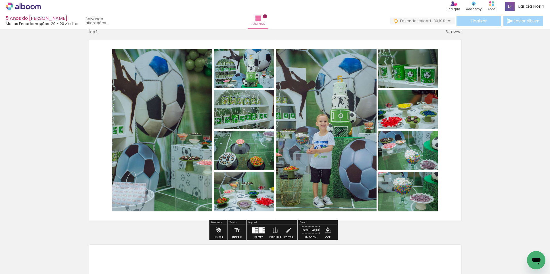
scroll to position [0, 0]
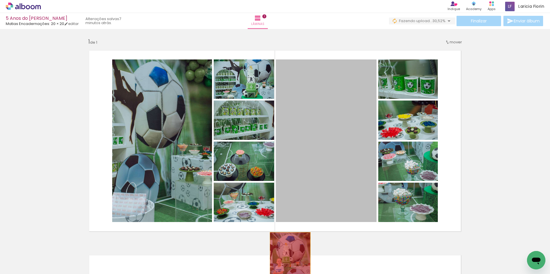
drag, startPoint x: 329, startPoint y: 132, endPoint x: 288, endPoint y: 265, distance: 139.6
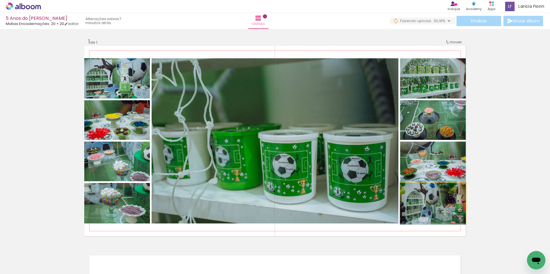
drag, startPoint x: 426, startPoint y: 211, endPoint x: 409, endPoint y: 211, distance: 17.6
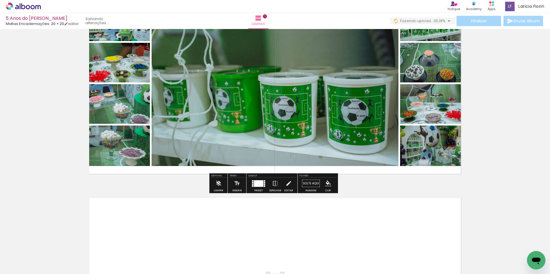
scroll to position [86, 0]
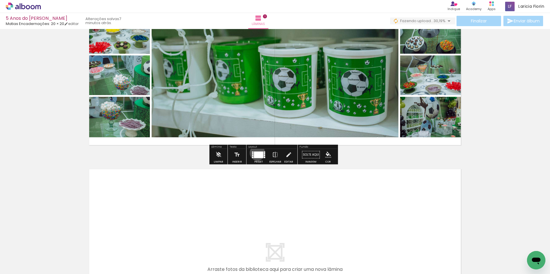
click at [256, 153] on div at bounding box center [258, 155] width 9 height 7
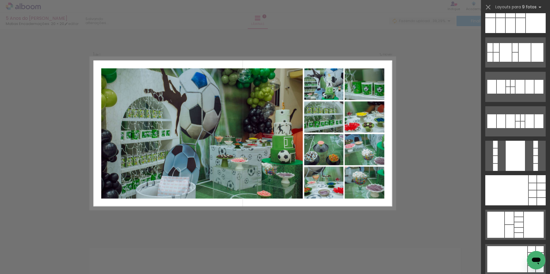
scroll to position [1237, 0]
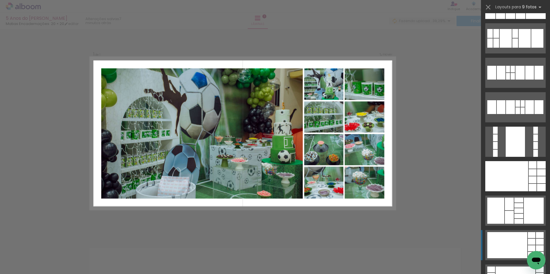
click at [504, 192] on div at bounding box center [506, 176] width 43 height 30
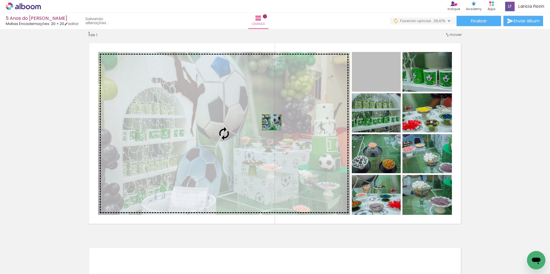
drag, startPoint x: 377, startPoint y: 81, endPoint x: 268, endPoint y: 124, distance: 117.6
click at [0, 0] on slot at bounding box center [0, 0] width 0 height 0
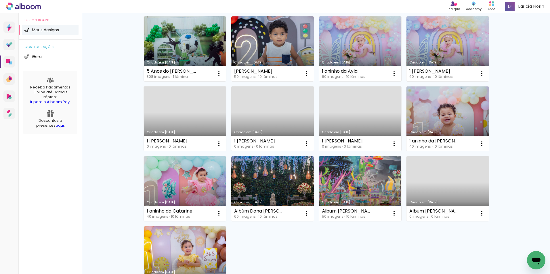
scroll to position [58, 0]
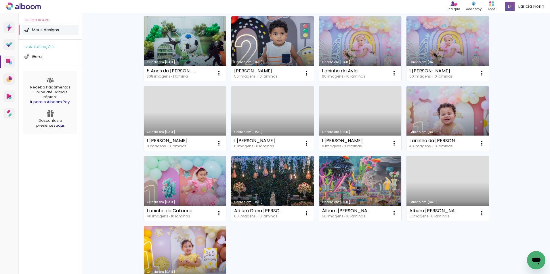
click at [345, 188] on link "Criado em [DATE]" at bounding box center [360, 188] width 83 height 65
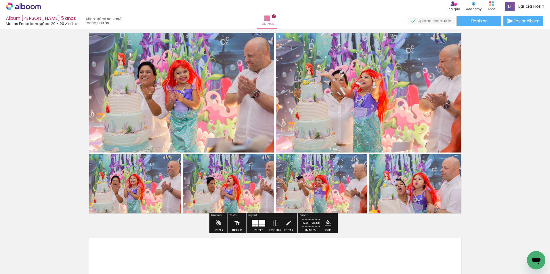
scroll to position [1782, 0]
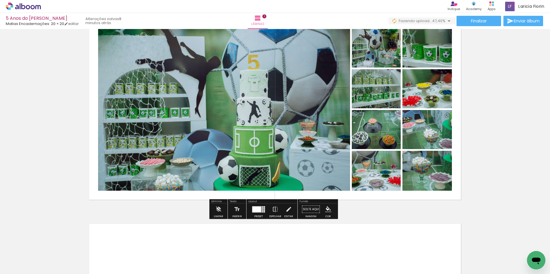
scroll to position [65, 0]
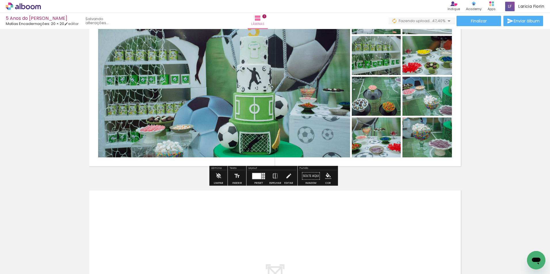
click at [401, 178] on div "Inserir lâmina 1 de 1" at bounding box center [275, 171] width 550 height 411
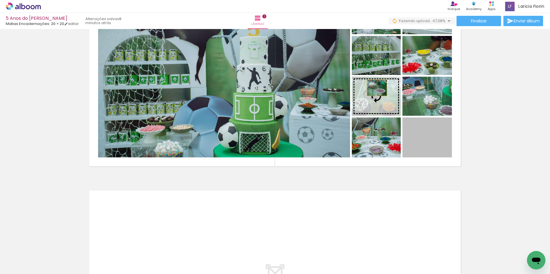
drag, startPoint x: 415, startPoint y: 148, endPoint x: 376, endPoint y: 92, distance: 68.8
click at [0, 0] on slot at bounding box center [0, 0] width 0 height 0
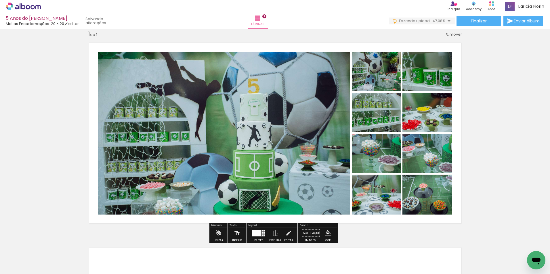
scroll to position [7, 0]
click at [504, 203] on div "Inserir lâmina 1 de 1" at bounding box center [275, 229] width 550 height 411
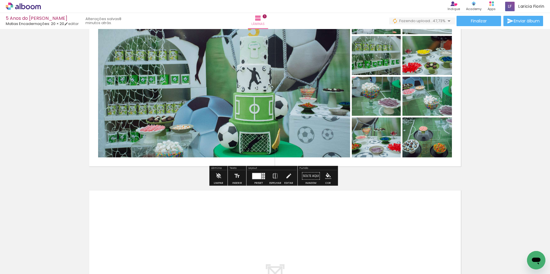
scroll to position [0, 0]
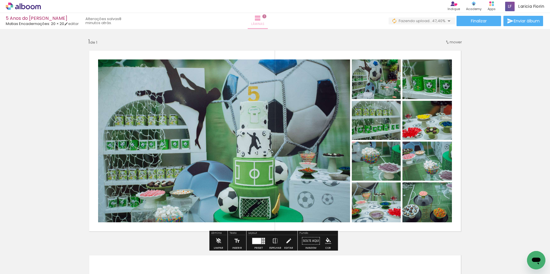
click at [264, 24] on span "Lâminas" at bounding box center [257, 24] width 13 height 5
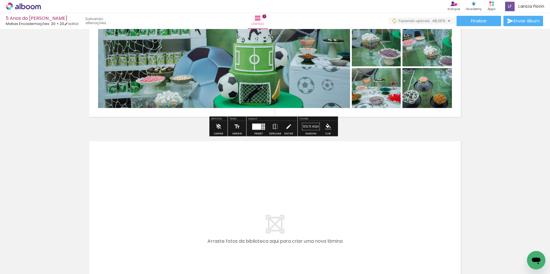
scroll to position [115, 0]
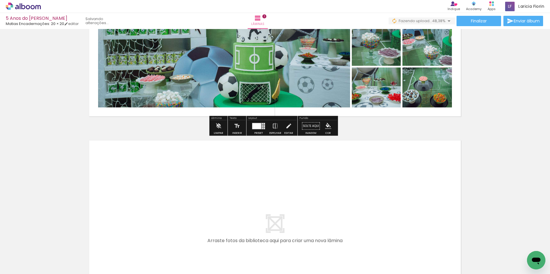
click at [354, 129] on div "Inserir lâmina 1 de 1" at bounding box center [275, 121] width 550 height 411
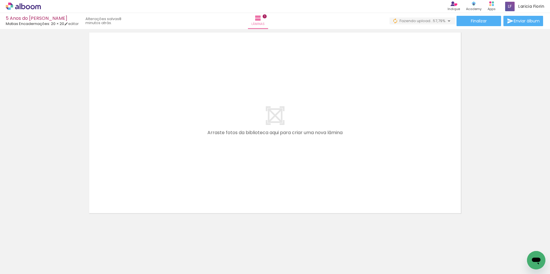
scroll to position [0, 367]
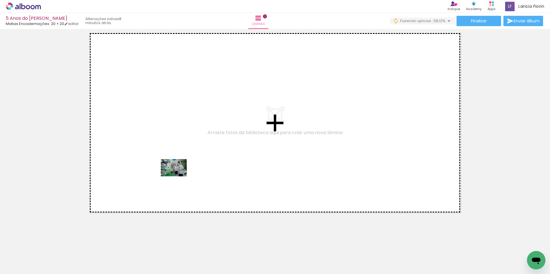
drag, startPoint x: 81, startPoint y: 261, endPoint x: 205, endPoint y: 161, distance: 159.1
click at [203, 162] on quentale-workspace at bounding box center [275, 137] width 550 height 274
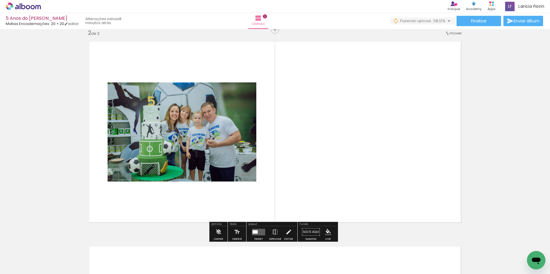
scroll to position [213, 0]
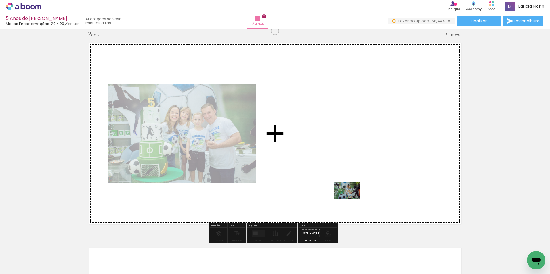
drag, startPoint x: 209, startPoint y: 255, endPoint x: 351, endPoint y: 199, distance: 153.0
click at [351, 199] on quentale-workspace at bounding box center [275, 137] width 550 height 274
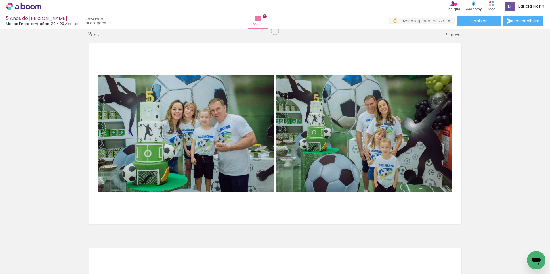
scroll to position [0, 1197]
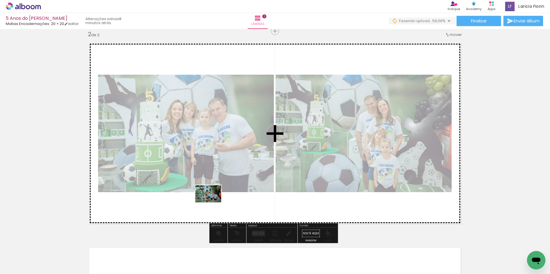
drag, startPoint x: 154, startPoint y: 255, endPoint x: 213, endPoint y: 203, distance: 78.8
click at [213, 203] on quentale-workspace at bounding box center [275, 137] width 550 height 274
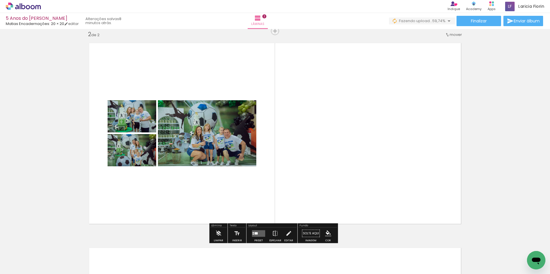
click at [228, 157] on quentale-photo at bounding box center [207, 133] width 98 height 66
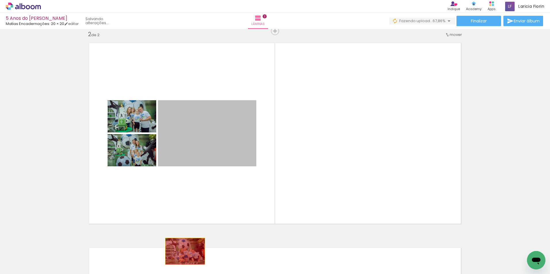
drag, startPoint x: 220, startPoint y: 143, endPoint x: 182, endPoint y: 253, distance: 115.5
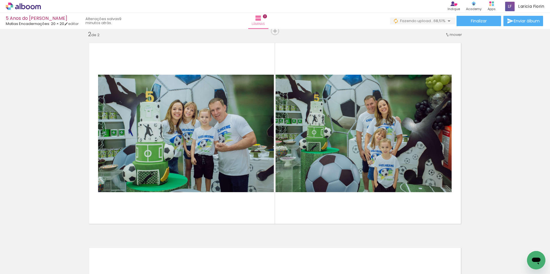
scroll to position [0, 2519]
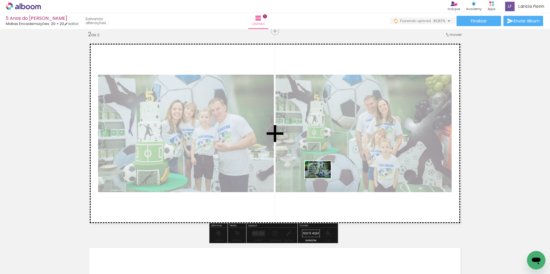
drag, startPoint x: 241, startPoint y: 259, endPoint x: 318, endPoint y: 195, distance: 100.6
click at [322, 178] on quentale-workspace at bounding box center [275, 137] width 550 height 274
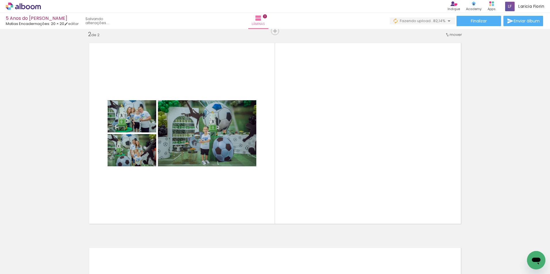
scroll to position [0, 3029]
click at [27, 257] on input "Todas as fotos" at bounding box center [16, 257] width 22 height 5
click at [0, 0] on slot "Não utilizadas" at bounding box center [0, 0] width 0 height 0
type input "Não utilizadas"
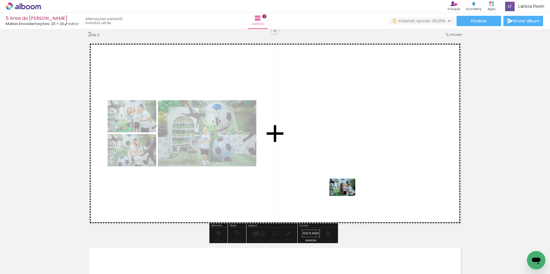
drag, startPoint x: 325, startPoint y: 255, endPoint x: 347, endPoint y: 195, distance: 64.5
click at [347, 195] on quentale-workspace at bounding box center [275, 137] width 550 height 274
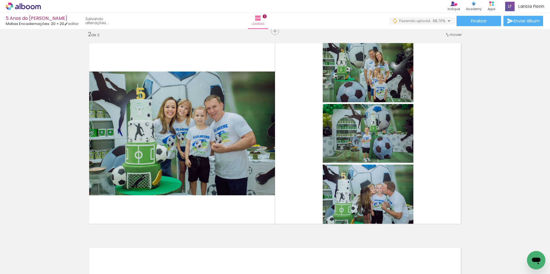
scroll to position [0, 522]
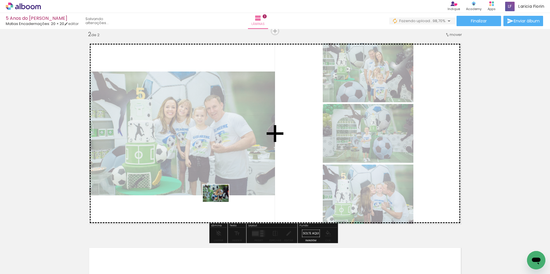
drag, startPoint x: 211, startPoint y: 261, endPoint x: 221, endPoint y: 202, distance: 60.5
click at [220, 202] on quentale-workspace at bounding box center [275, 137] width 550 height 274
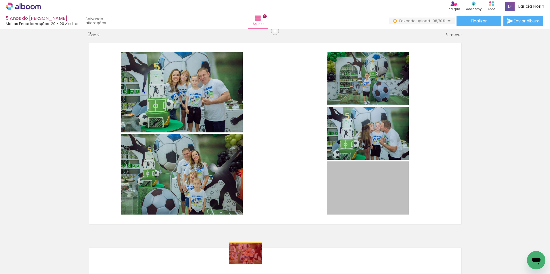
drag, startPoint x: 381, startPoint y: 188, endPoint x: 247, endPoint y: 254, distance: 148.7
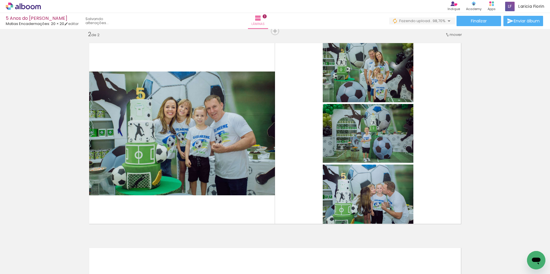
scroll to position [0, 2420]
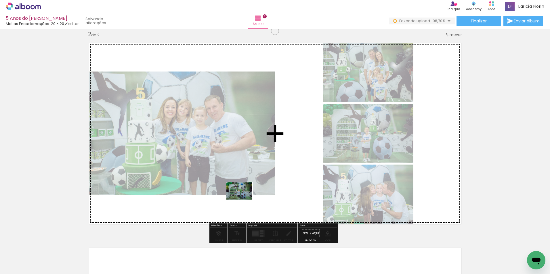
drag, startPoint x: 215, startPoint y: 263, endPoint x: 245, endPoint y: 197, distance: 72.2
click at [245, 197] on quentale-workspace at bounding box center [275, 137] width 550 height 274
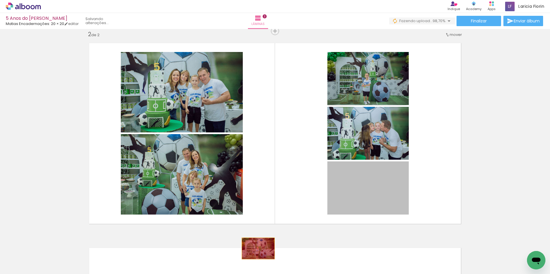
drag, startPoint x: 373, startPoint y: 206, endPoint x: 251, endPoint y: 253, distance: 130.6
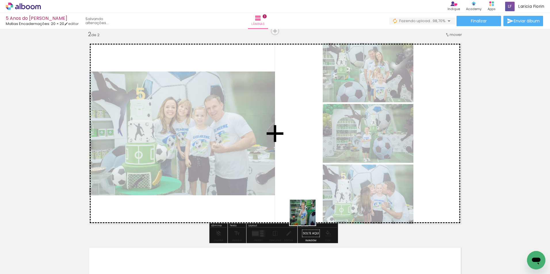
drag, startPoint x: 302, startPoint y: 227, endPoint x: 316, endPoint y: 218, distance: 16.4
click at [318, 182] on quentale-workspace at bounding box center [275, 137] width 550 height 274
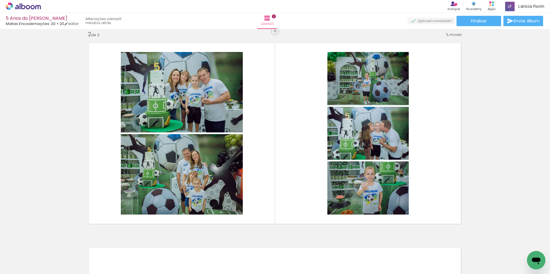
scroll to position [0, 3349]
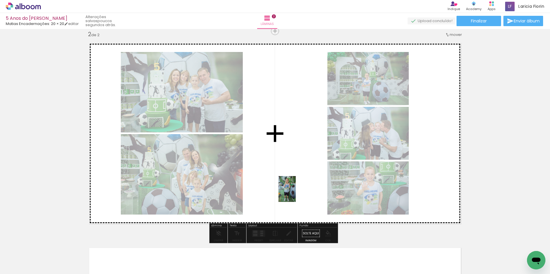
drag, startPoint x: 216, startPoint y: 232, endPoint x: 296, endPoint y: 194, distance: 88.7
click at [296, 194] on quentale-workspace at bounding box center [275, 137] width 550 height 274
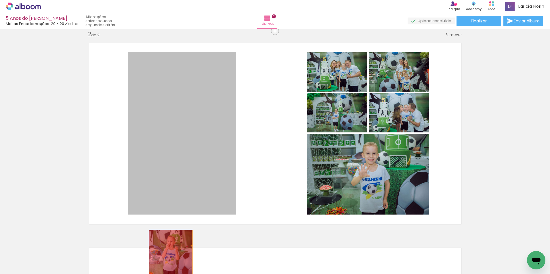
drag, startPoint x: 211, startPoint y: 178, endPoint x: 169, endPoint y: 263, distance: 94.4
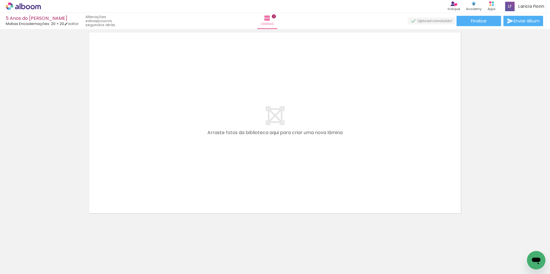
scroll to position [0, 0]
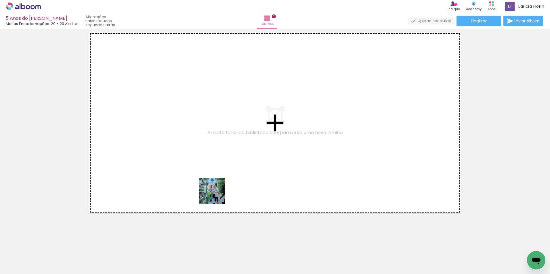
drag, startPoint x: 188, startPoint y: 261, endPoint x: 218, endPoint y: 151, distance: 113.6
click at [217, 151] on quentale-workspace at bounding box center [275, 137] width 550 height 274
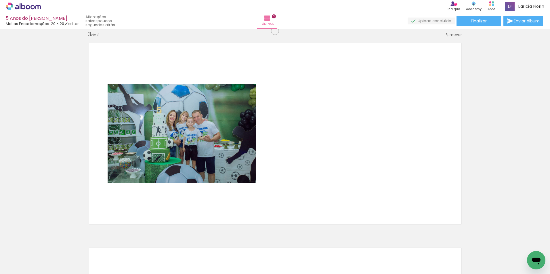
scroll to position [0, 448]
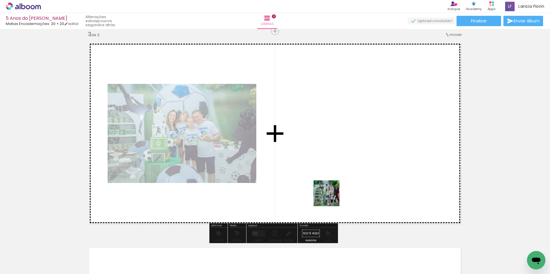
drag, startPoint x: 192, startPoint y: 257, endPoint x: 334, endPoint y: 195, distance: 155.0
click at [334, 195] on quentale-workspace at bounding box center [275, 137] width 550 height 274
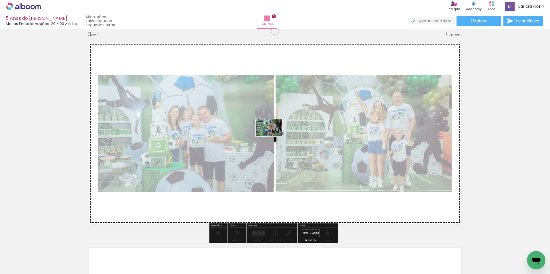
drag, startPoint x: 222, startPoint y: 255, endPoint x: 273, endPoint y: 146, distance: 120.6
click at [273, 137] on quentale-workspace at bounding box center [275, 137] width 550 height 274
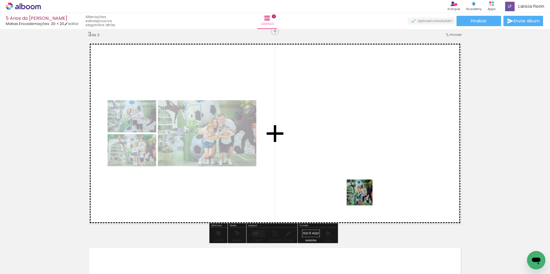
drag, startPoint x: 352, startPoint y: 260, endPoint x: 358, endPoint y: 161, distance: 98.3
click at [359, 165] on quentale-workspace at bounding box center [275, 137] width 550 height 274
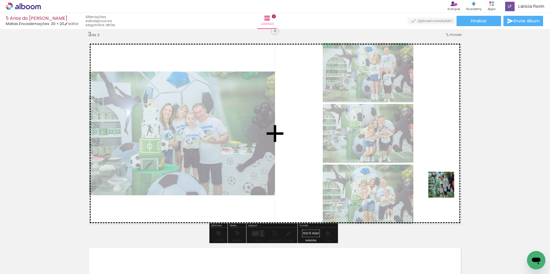
drag, startPoint x: 424, startPoint y: 249, endPoint x: 456, endPoint y: 157, distance: 97.9
click at [456, 157] on quentale-workspace at bounding box center [275, 137] width 550 height 274
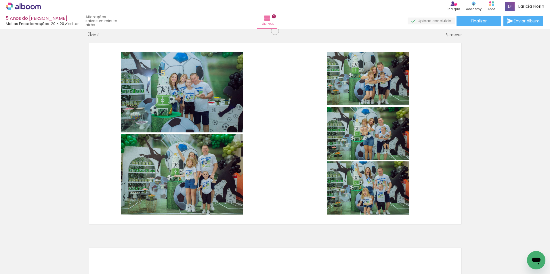
scroll to position [0, 924]
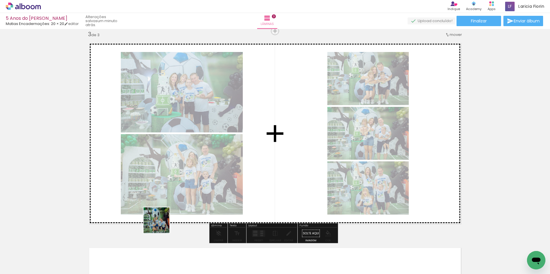
drag, startPoint x: 155, startPoint y: 233, endPoint x: 218, endPoint y: 188, distance: 77.5
click at [201, 186] on quentale-workspace at bounding box center [275, 137] width 550 height 274
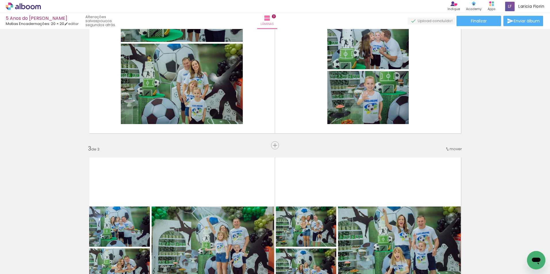
scroll to position [303, 0]
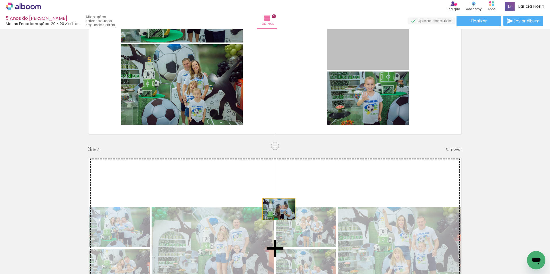
drag, startPoint x: 358, startPoint y: 49, endPoint x: 277, endPoint y: 209, distance: 179.4
click at [277, 209] on div "Inserir lâmina 1 de 3 Inserir lâmina 2 de 3 Inserir lâmina 3 de 3" at bounding box center [275, 138] width 550 height 821
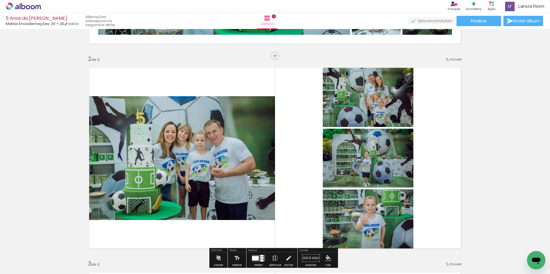
scroll to position [188, 0]
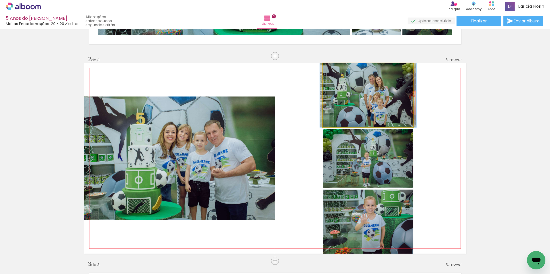
click at [375, 107] on quentale-photo at bounding box center [368, 95] width 91 height 64
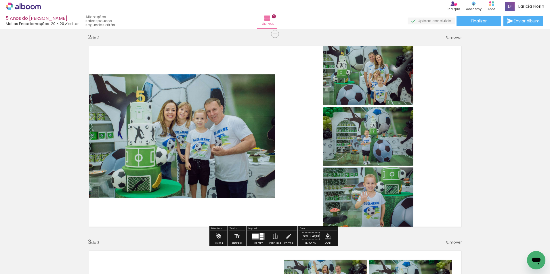
scroll to position [245, 0]
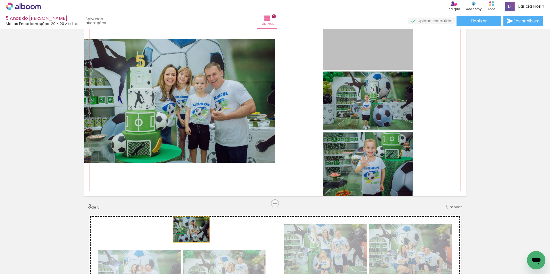
drag, startPoint x: 369, startPoint y: 56, endPoint x: 192, endPoint y: 228, distance: 246.8
click at [191, 231] on div "Inserir lâmina 1 de 3 Inserir lâmina 2 de 3 Inserir lâmina 3 de 3" at bounding box center [275, 196] width 550 height 821
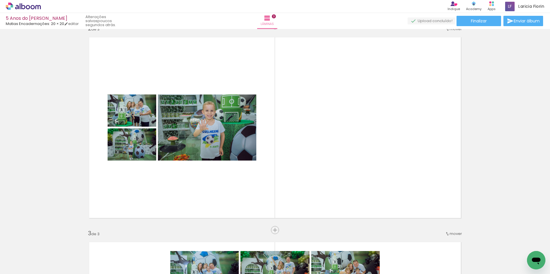
scroll to position [216, 0]
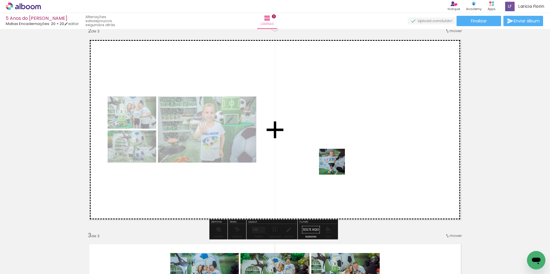
drag, startPoint x: 344, startPoint y: 220, endPoint x: 330, endPoint y: 131, distance: 90.4
click at [330, 131] on quentale-workspace at bounding box center [275, 137] width 550 height 274
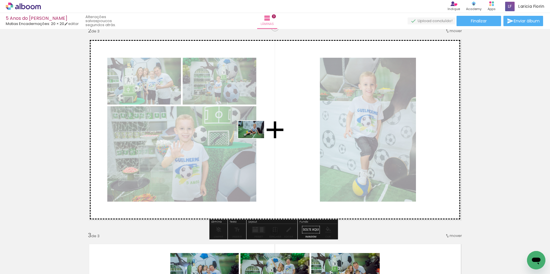
drag, startPoint x: 394, startPoint y: 241, endPoint x: 255, endPoint y: 138, distance: 173.0
click at [255, 138] on quentale-workspace at bounding box center [275, 137] width 550 height 274
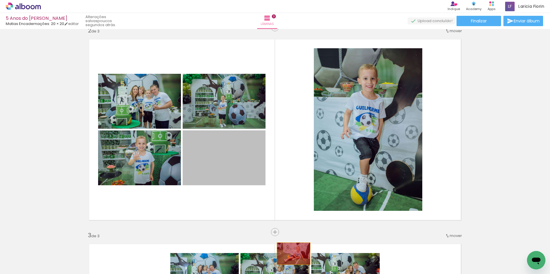
drag, startPoint x: 216, startPoint y: 156, endPoint x: 395, endPoint y: 274, distance: 214.9
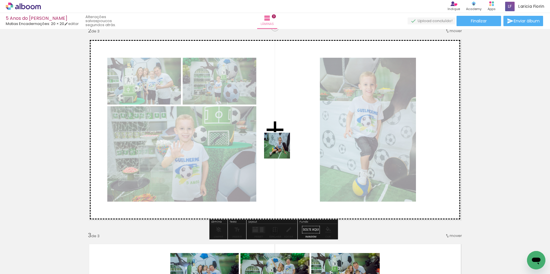
drag, startPoint x: 391, startPoint y: 225, endPoint x: 219, endPoint y: 117, distance: 203.4
click at [219, 117] on quentale-workspace at bounding box center [275, 137] width 550 height 274
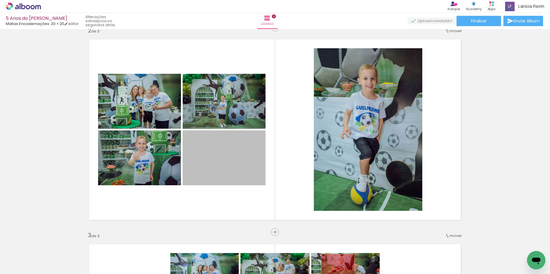
drag, startPoint x: 239, startPoint y: 166, endPoint x: 336, endPoint y: 266, distance: 139.4
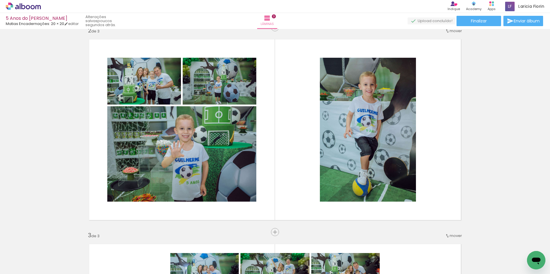
scroll to position [0, 1965]
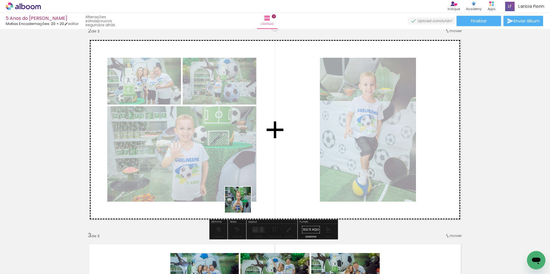
drag, startPoint x: 253, startPoint y: 261, endPoint x: 236, endPoint y: 194, distance: 69.0
click at [235, 194] on quentale-workspace at bounding box center [275, 137] width 550 height 274
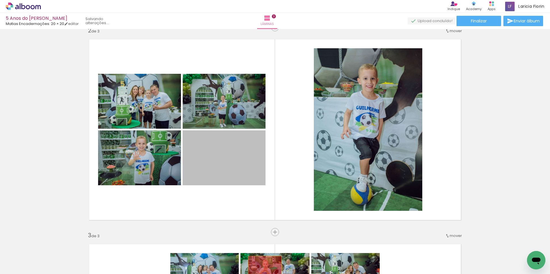
drag, startPoint x: 230, startPoint y: 163, endPoint x: 308, endPoint y: 260, distance: 125.0
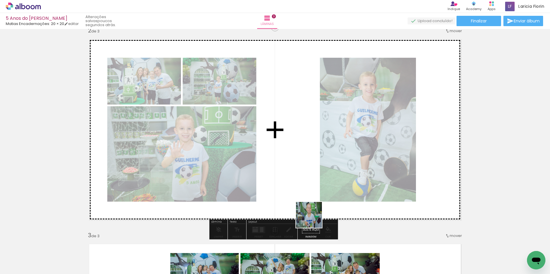
drag, startPoint x: 343, startPoint y: 259, endPoint x: 253, endPoint y: 178, distance: 120.6
click at [253, 180] on quentale-workspace at bounding box center [275, 137] width 550 height 274
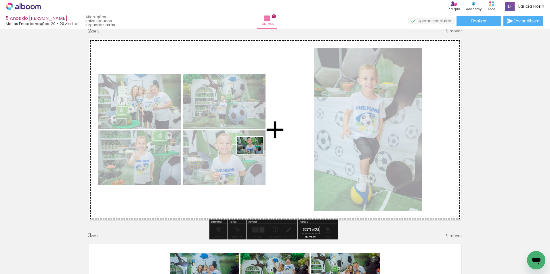
drag, startPoint x: 304, startPoint y: 217, endPoint x: 254, endPoint y: 154, distance: 80.5
click at [254, 154] on quentale-workspace at bounding box center [275, 137] width 550 height 274
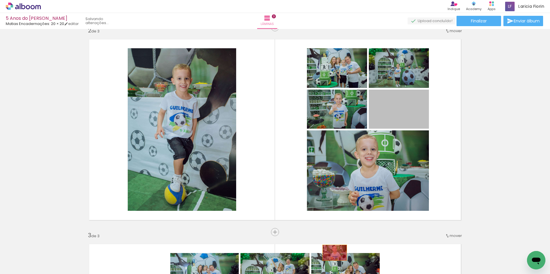
drag, startPoint x: 420, startPoint y: 107, endPoint x: 333, endPoint y: 253, distance: 170.5
click at [333, 253] on quentale-workspace at bounding box center [275, 137] width 550 height 274
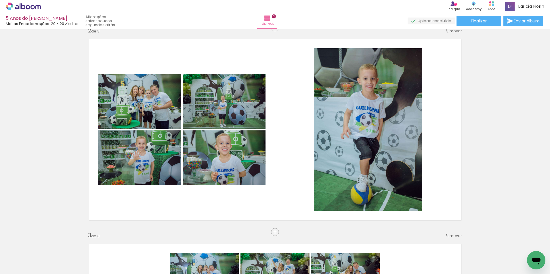
scroll to position [0, 4197]
click at [77, 255] on div at bounding box center [90, 255] width 26 height 17
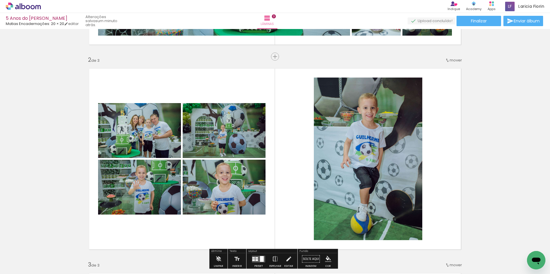
scroll to position [188, 0]
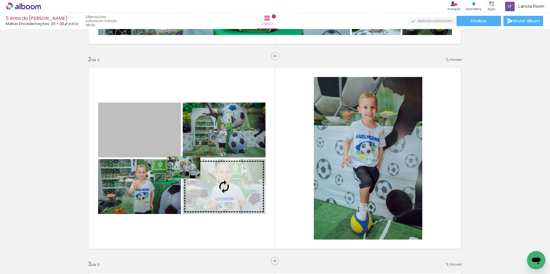
drag, startPoint x: 146, startPoint y: 143, endPoint x: 170, endPoint y: 157, distance: 27.7
click at [171, 158] on quentale-layouter at bounding box center [274, 158] width 381 height 191
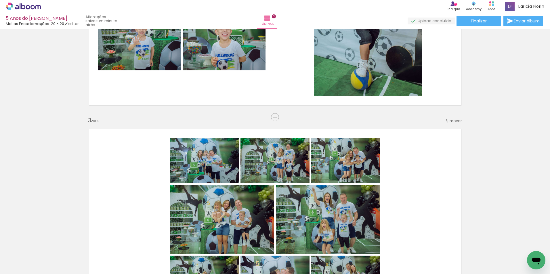
scroll to position [274, 0]
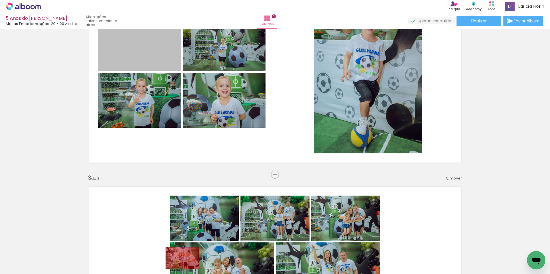
drag, startPoint x: 163, startPoint y: 59, endPoint x: 180, endPoint y: 259, distance: 200.6
click at [180, 259] on quentale-workspace at bounding box center [275, 137] width 550 height 274
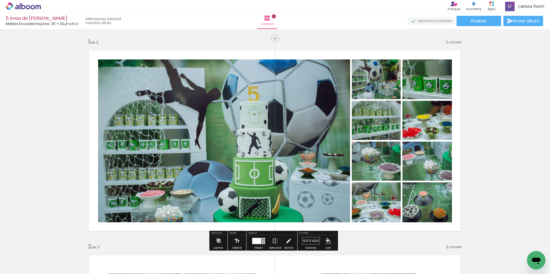
scroll to position [86, 0]
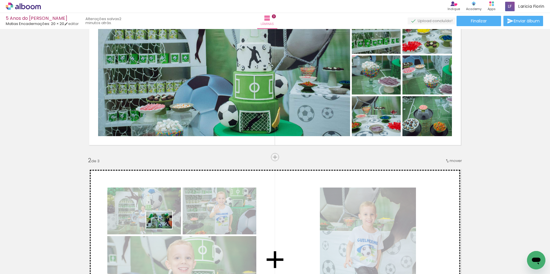
drag, startPoint x: 67, startPoint y: 259, endPoint x: 163, endPoint y: 229, distance: 100.6
click at [163, 229] on quentale-workspace at bounding box center [275, 137] width 550 height 274
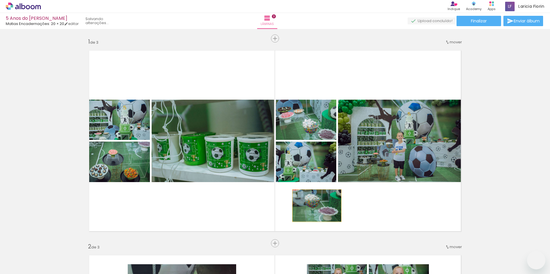
click at [315, 0] on div "5 Anos do [PERSON_NAME] Encadernações: 20 × 20 editar Lâminas 3 Finalizar Envia…" at bounding box center [275, 0] width 550 height 0
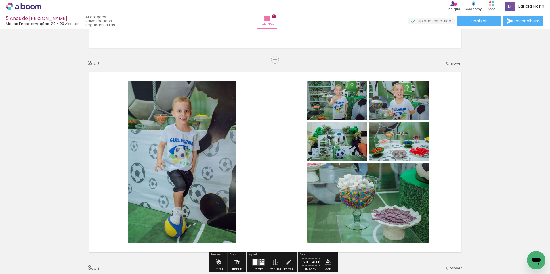
scroll to position [1582, 0]
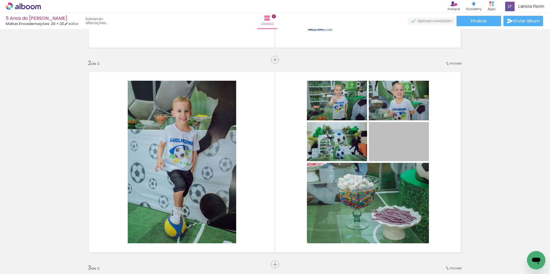
drag, startPoint x: 402, startPoint y: 153, endPoint x: 318, endPoint y: 23, distance: 155.1
click at [318, 0] on div "5 Anos do [PERSON_NAME] Encadernações: 20 × 20 editar Lâminas 3 Finalizar Envia…" at bounding box center [275, 0] width 550 height 0
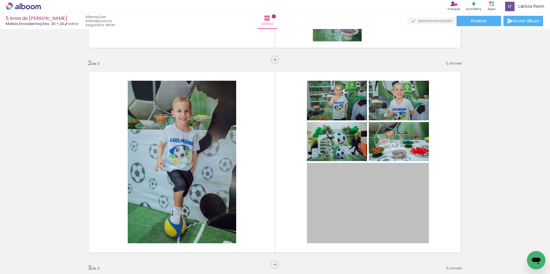
drag, startPoint x: 352, startPoint y: 197, endPoint x: 335, endPoint y: 25, distance: 173.2
click at [335, 0] on div "5 Anos do [PERSON_NAME] Encadernações: 20 × 20 editar poucos segundos atrás. Lâ…" at bounding box center [275, 0] width 550 height 0
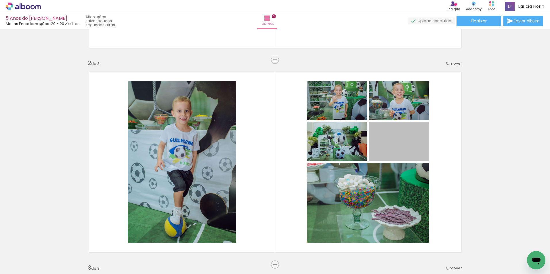
drag, startPoint x: 398, startPoint y: 158, endPoint x: 347, endPoint y: 16, distance: 150.6
click at [347, 0] on div "5 Anos do [PERSON_NAME] Encadernações: 20 × 20 editar poucos segundos atrás. Lâ…" at bounding box center [275, 0] width 550 height 0
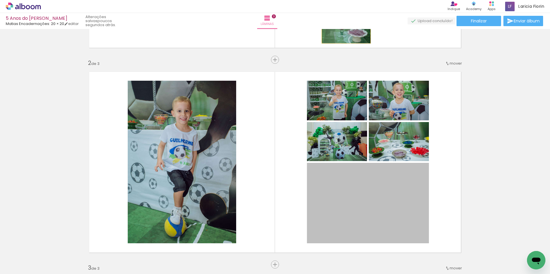
drag, startPoint x: 392, startPoint y: 227, endPoint x: 344, endPoint y: 27, distance: 205.5
click at [344, 0] on div "5 Anos do [PERSON_NAME] Encadernações: 20 × 20 editar poucos segundos atrás. Lâ…" at bounding box center [275, 0] width 550 height 0
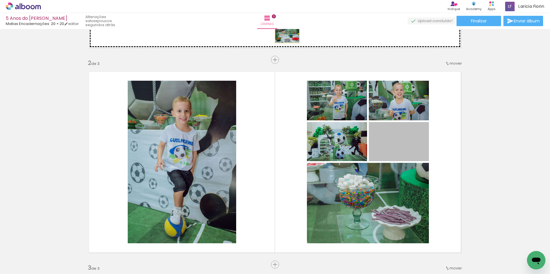
drag, startPoint x: 380, startPoint y: 149, endPoint x: 285, endPoint y: 31, distance: 151.2
click at [285, 31] on div "Inserir lâmina 1 de 3 Inserir lâmina 2 de 3 Inserir lâmina 3 de 3" at bounding box center [275, 257] width 550 height 821
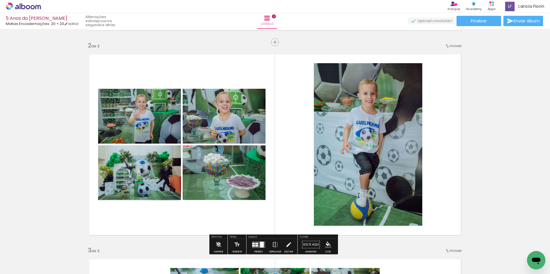
scroll to position [173, 0]
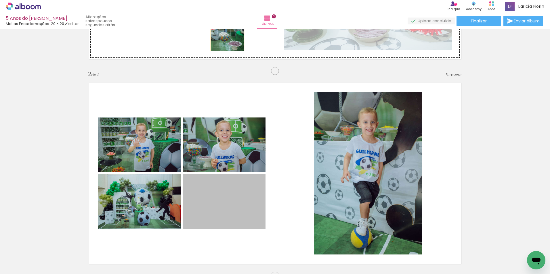
drag, startPoint x: 220, startPoint y: 217, endPoint x: 225, endPoint y: 40, distance: 177.3
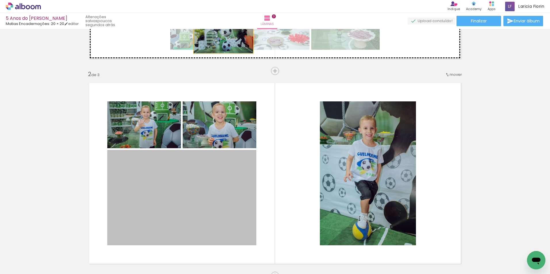
drag, startPoint x: 183, startPoint y: 207, endPoint x: 222, endPoint y: 34, distance: 177.5
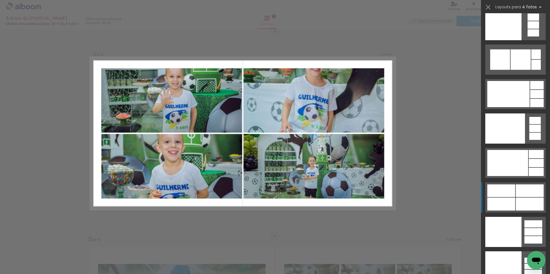
scroll to position [12616, 0]
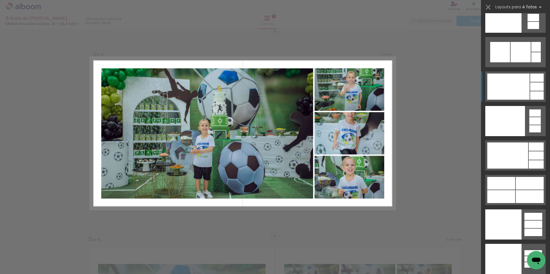
click at [522, 210] on div at bounding box center [503, 225] width 36 height 30
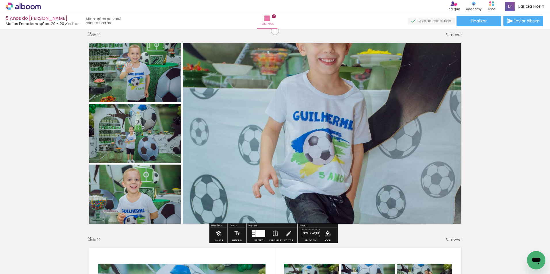
click at [262, 233] on div at bounding box center [260, 233] width 10 height 7
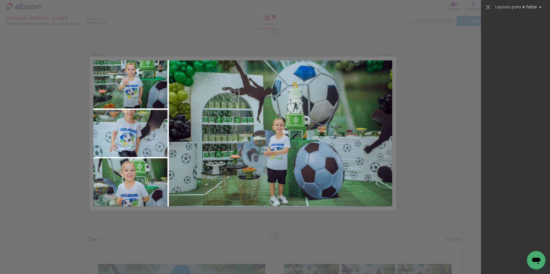
scroll to position [5317, 0]
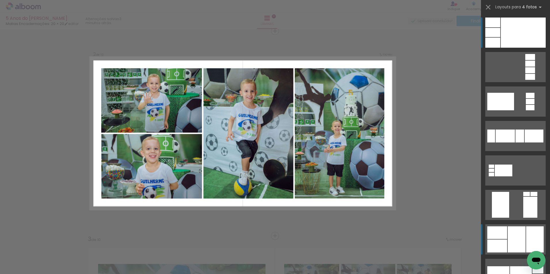
click at [519, 232] on div at bounding box center [517, 240] width 18 height 26
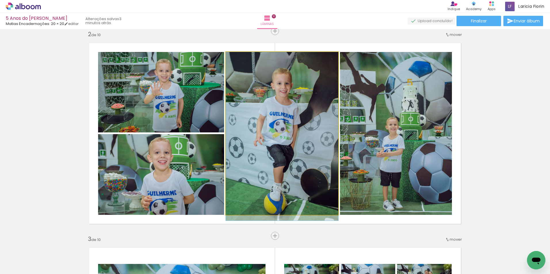
drag, startPoint x: 287, startPoint y: 155, endPoint x: 313, endPoint y: 163, distance: 27.8
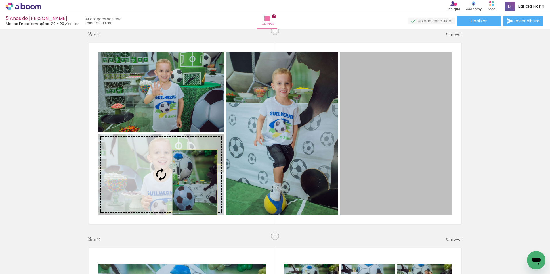
drag, startPoint x: 413, startPoint y: 163, endPoint x: 193, endPoint y: 183, distance: 221.0
click at [0, 0] on slot at bounding box center [0, 0] width 0 height 0
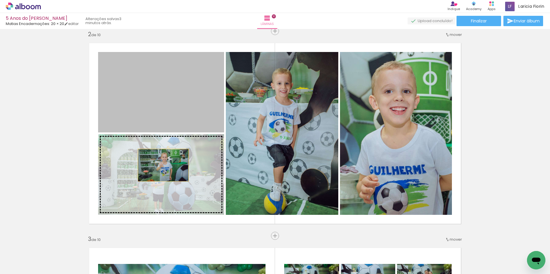
drag, startPoint x: 169, startPoint y: 113, endPoint x: 161, endPoint y: 165, distance: 53.2
click at [0, 0] on slot at bounding box center [0, 0] width 0 height 0
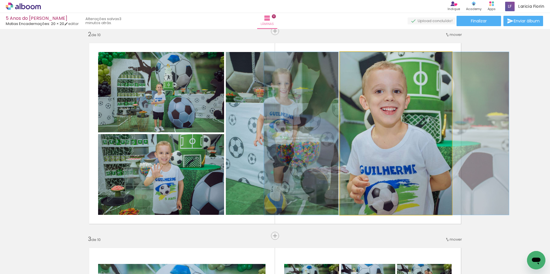
drag, startPoint x: 363, startPoint y: 165, endPoint x: 353, endPoint y: 151, distance: 16.9
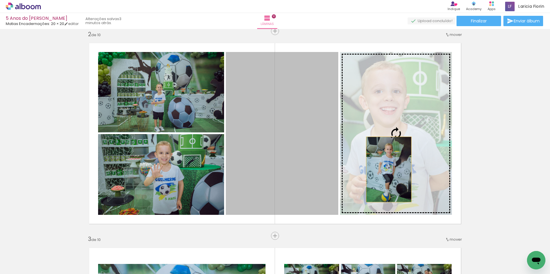
drag, startPoint x: 290, startPoint y: 170, endPoint x: 413, endPoint y: 169, distance: 123.4
click at [0, 0] on slot at bounding box center [0, 0] width 0 height 0
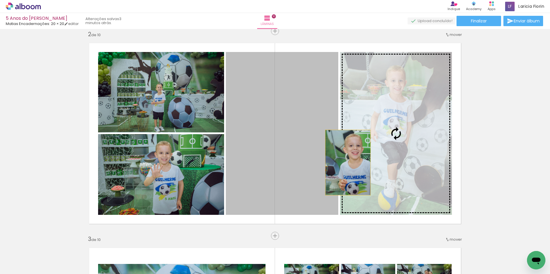
drag, startPoint x: 324, startPoint y: 163, endPoint x: 349, endPoint y: 163, distance: 24.7
click at [0, 0] on slot at bounding box center [0, 0] width 0 height 0
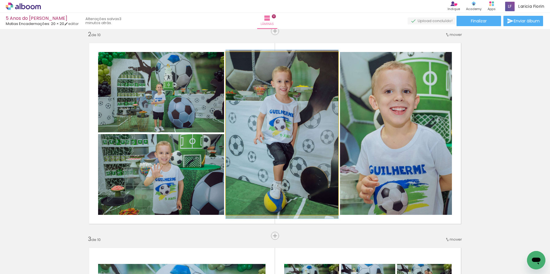
drag, startPoint x: 326, startPoint y: 162, endPoint x: 335, endPoint y: 163, distance: 8.9
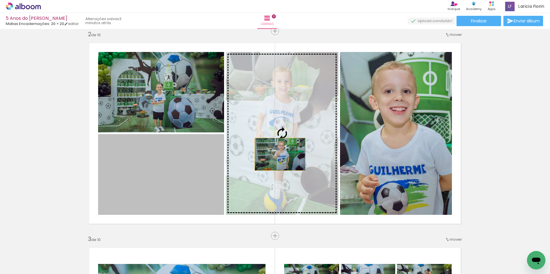
drag, startPoint x: 186, startPoint y: 158, endPoint x: 278, endPoint y: 154, distance: 92.4
click at [0, 0] on slot at bounding box center [0, 0] width 0 height 0
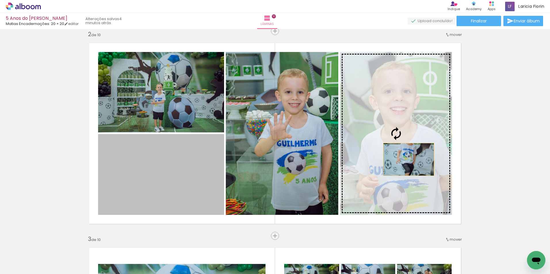
drag, startPoint x: 128, startPoint y: 178, endPoint x: 407, endPoint y: 160, distance: 278.8
click at [0, 0] on slot at bounding box center [0, 0] width 0 height 0
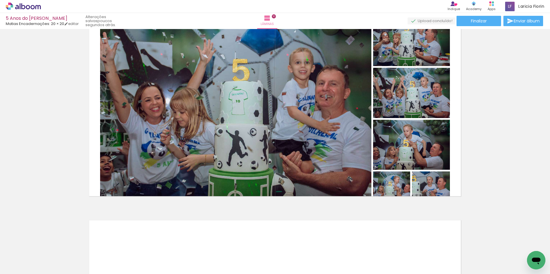
scroll to position [0, 2603]
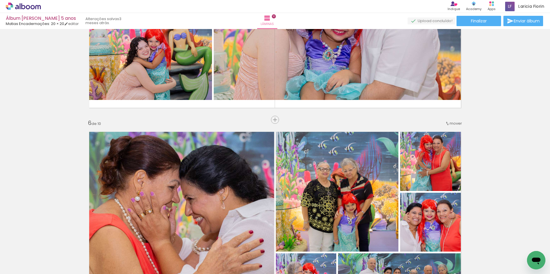
scroll to position [947, 0]
